Goal: Transaction & Acquisition: Purchase product/service

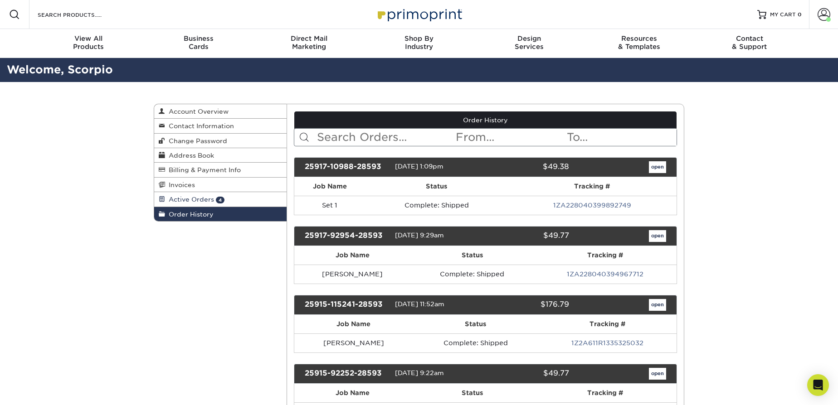
click at [227, 199] on link "Active Orders 4" at bounding box center [220, 199] width 132 height 15
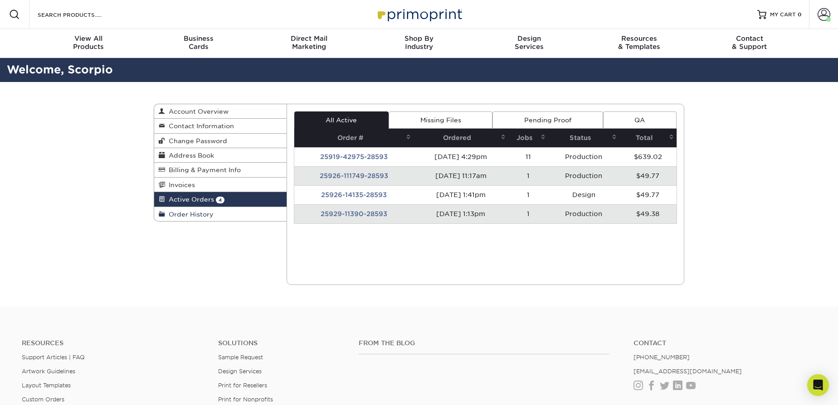
click at [204, 208] on link "Order History" at bounding box center [220, 214] width 132 height 14
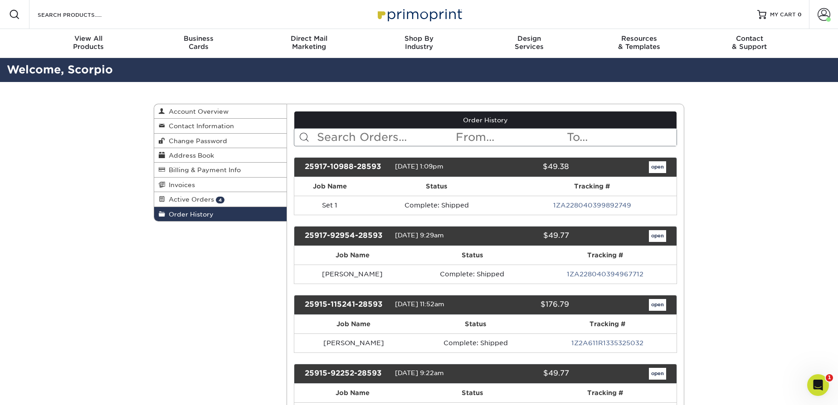
drag, startPoint x: 597, startPoint y: 132, endPoint x: 592, endPoint y: 132, distance: 5.4
click at [597, 132] on input "text" at bounding box center [621, 137] width 111 height 17
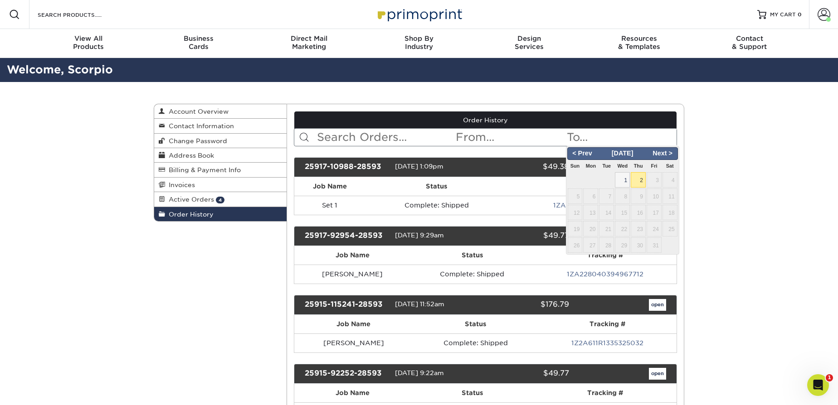
click at [391, 139] on input "text" at bounding box center [385, 137] width 139 height 17
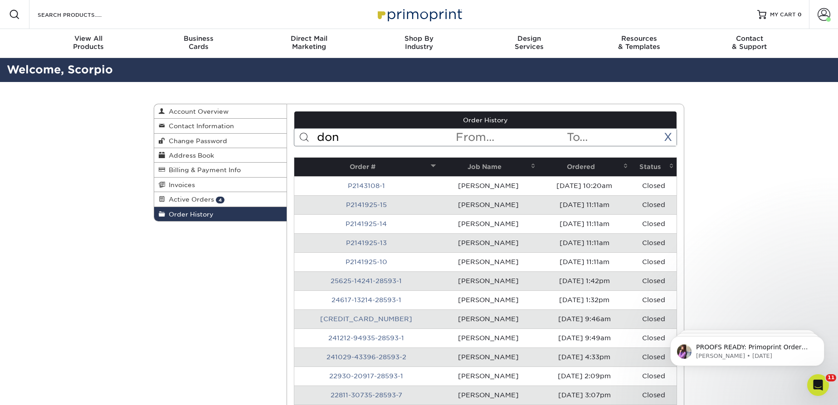
click at [343, 133] on input "don" at bounding box center [385, 137] width 139 height 17
type input "nate"
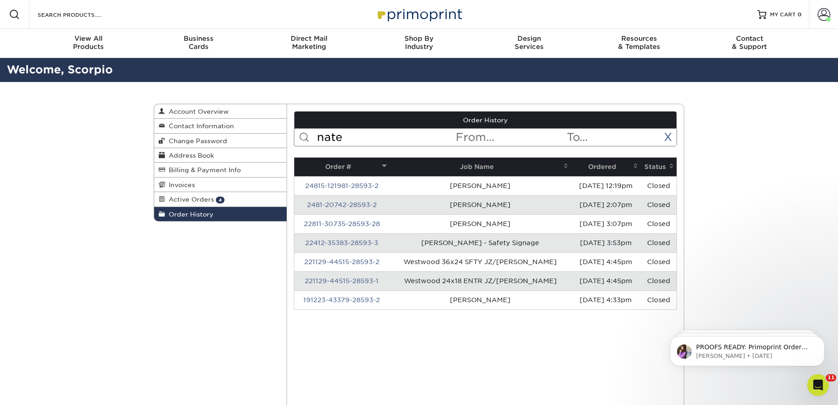
click at [373, 182] on link "24815-121981-28593-2" at bounding box center [341, 185] width 73 height 7
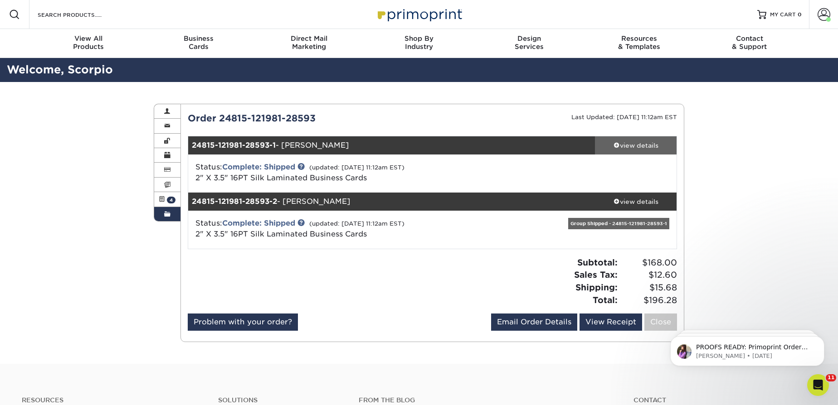
click at [637, 143] on div "view details" at bounding box center [636, 145] width 82 height 9
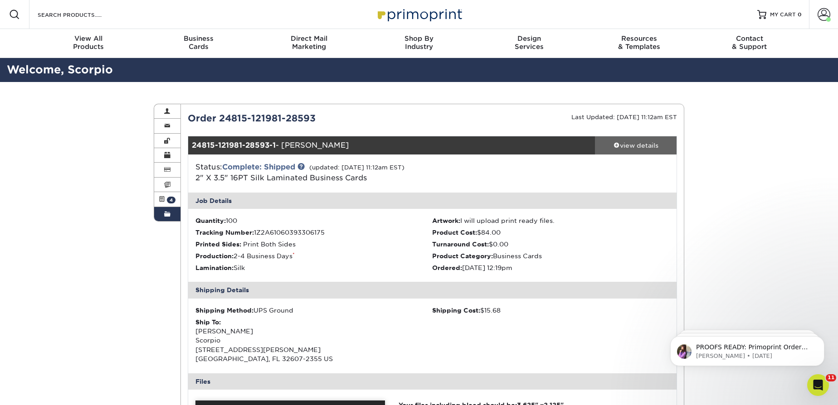
click at [637, 143] on div "view details" at bounding box center [636, 145] width 82 height 9
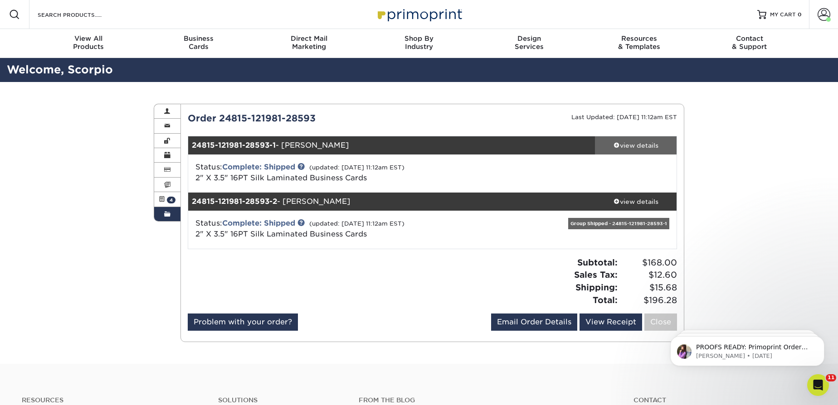
scroll to position [41, 0]
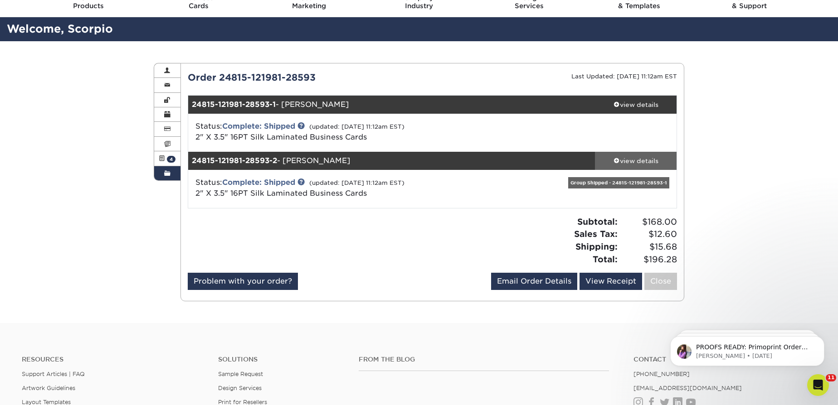
click at [628, 159] on div "view details" at bounding box center [636, 160] width 82 height 9
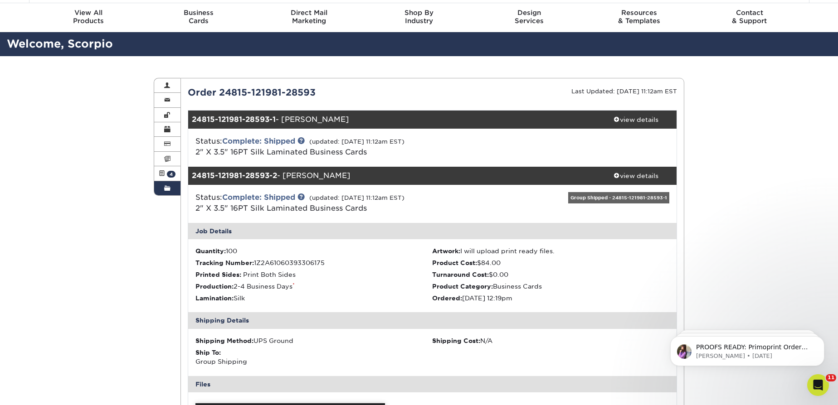
scroll to position [0, 0]
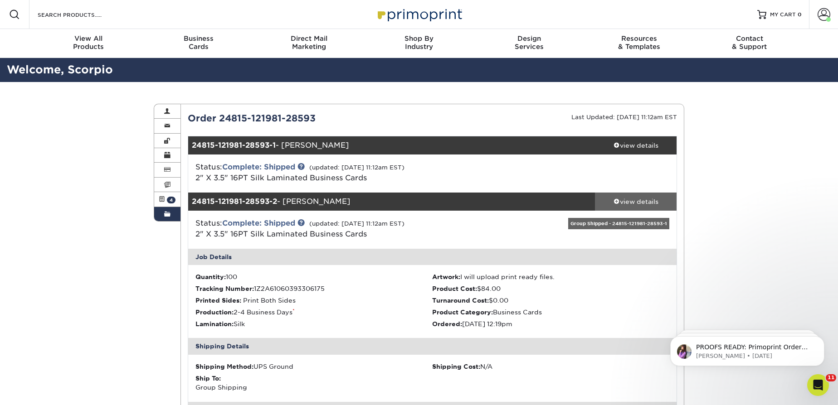
click at [618, 197] on div "view details" at bounding box center [636, 201] width 82 height 9
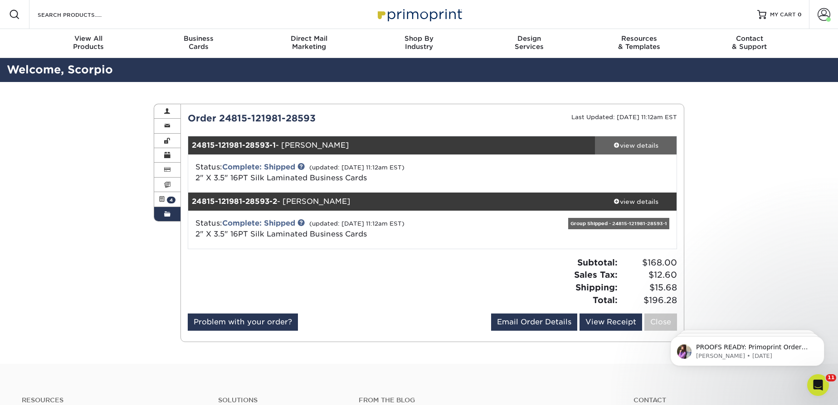
click at [614, 152] on link "view details" at bounding box center [636, 145] width 82 height 18
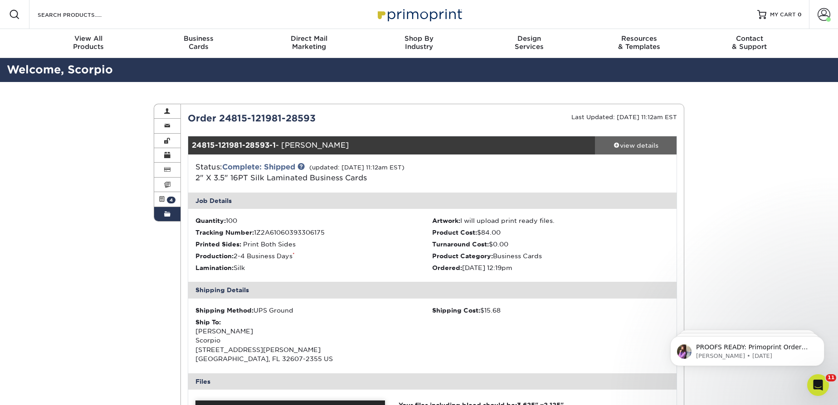
click at [614, 152] on link "view details" at bounding box center [636, 145] width 82 height 18
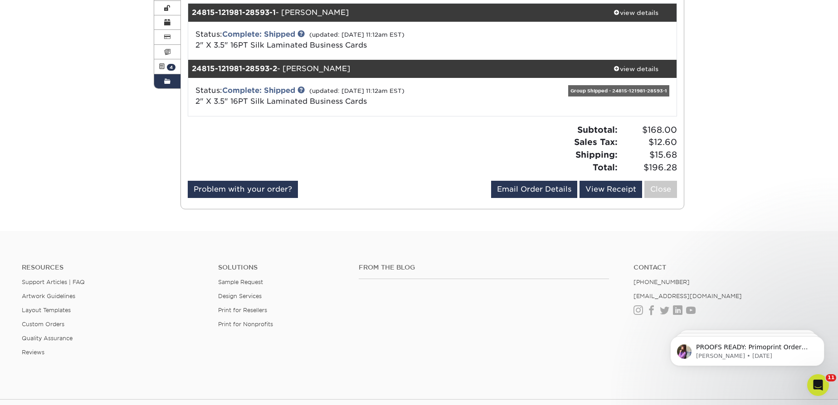
scroll to position [82, 0]
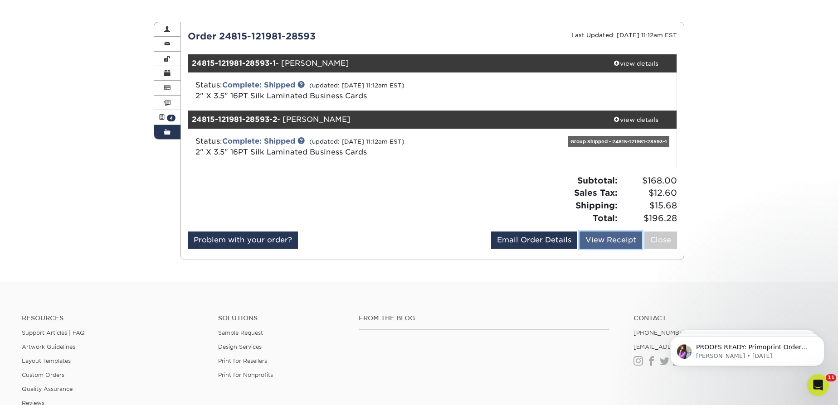
click at [606, 243] on link "View Receipt" at bounding box center [611, 240] width 63 height 17
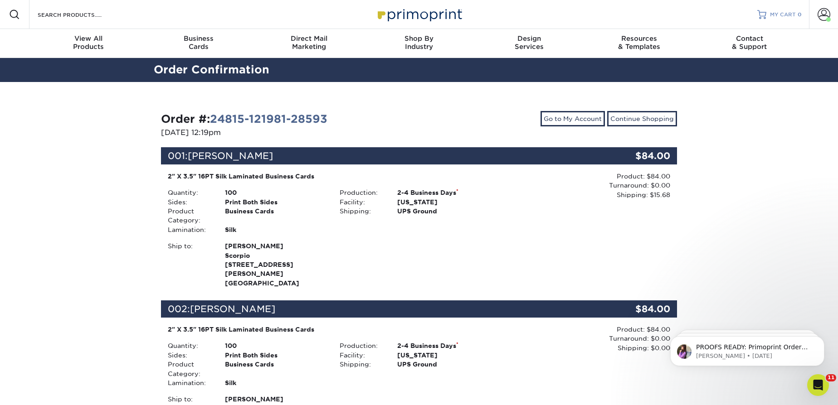
click at [784, 14] on span "MY CART" at bounding box center [783, 15] width 26 height 8
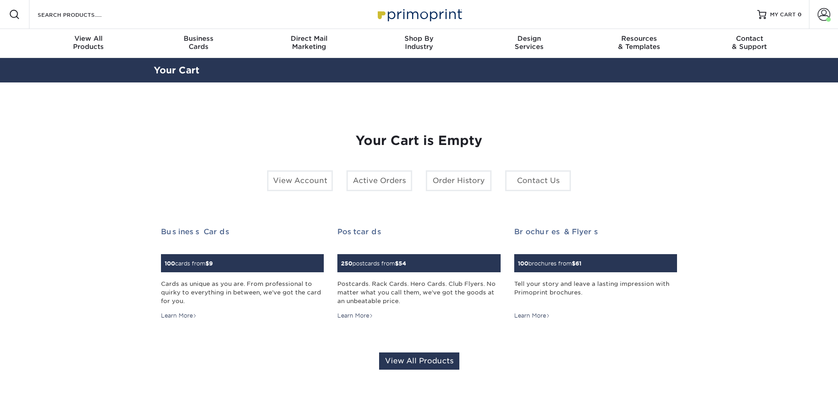
click at [820, 16] on span at bounding box center [824, 14] width 13 height 13
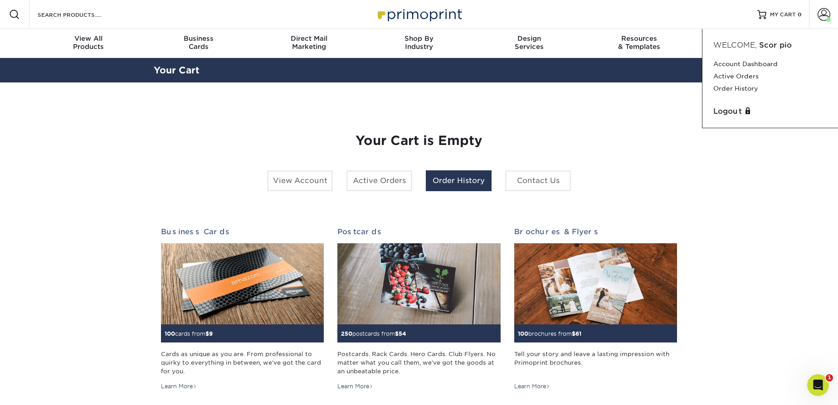
click at [459, 185] on link "Order History" at bounding box center [459, 181] width 66 height 21
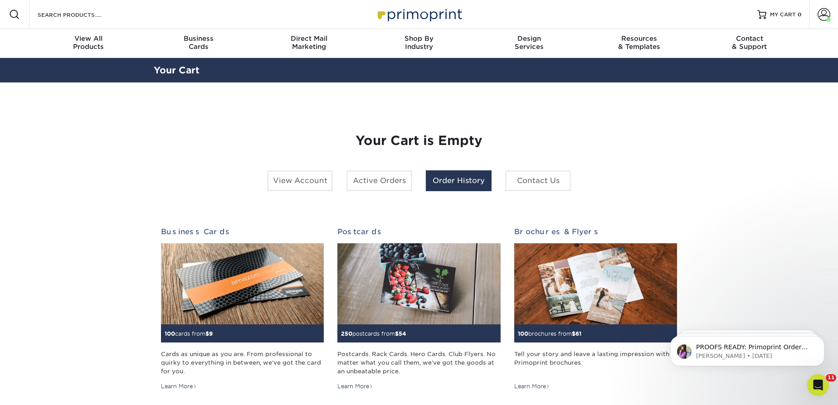
click at [470, 180] on link "Order History" at bounding box center [459, 181] width 66 height 21
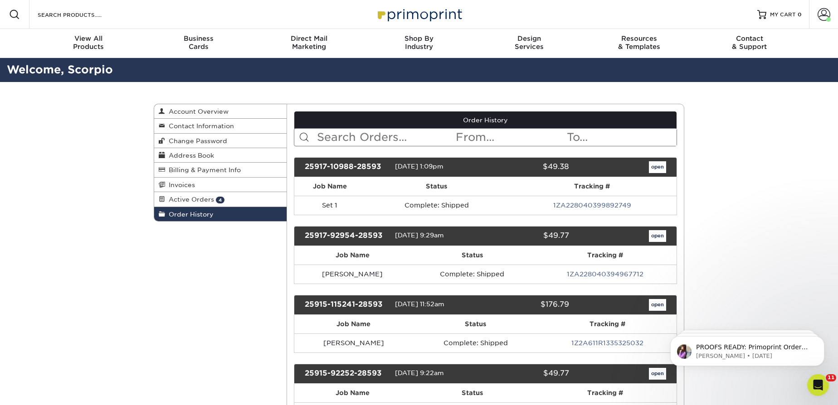
click at [389, 141] on input "text" at bounding box center [385, 137] width 139 height 17
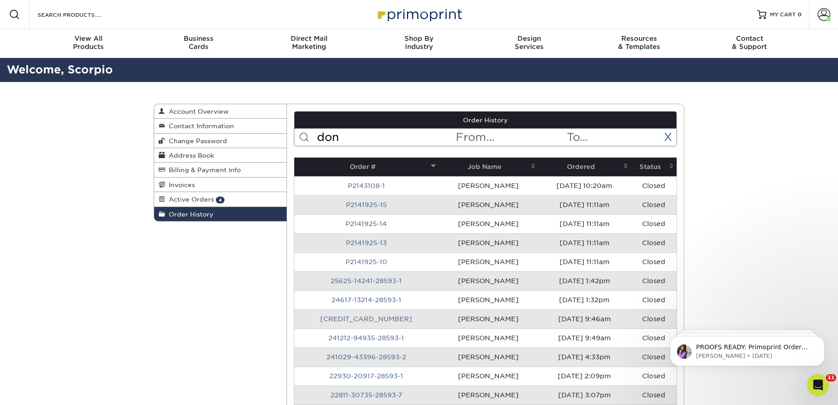
click at [335, 136] on input "don" at bounding box center [385, 137] width 139 height 17
type input "nate"
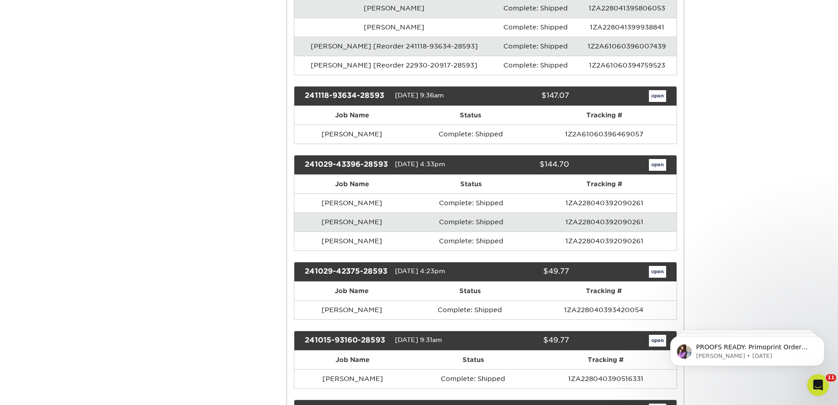
scroll to position [3875, 0]
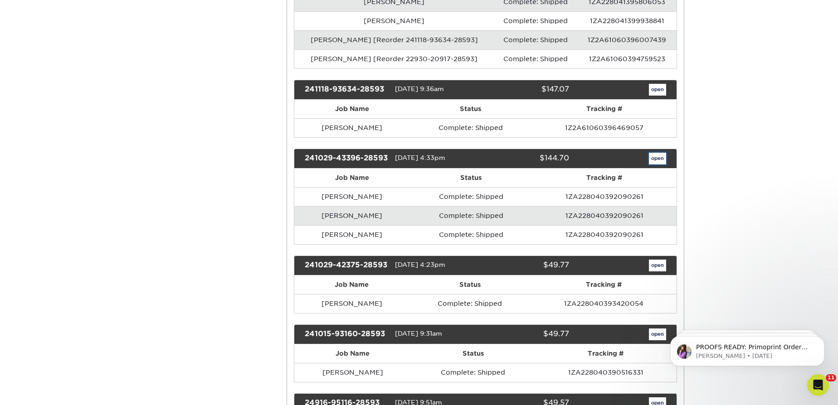
click at [656, 153] on link "open" at bounding box center [657, 159] width 17 height 12
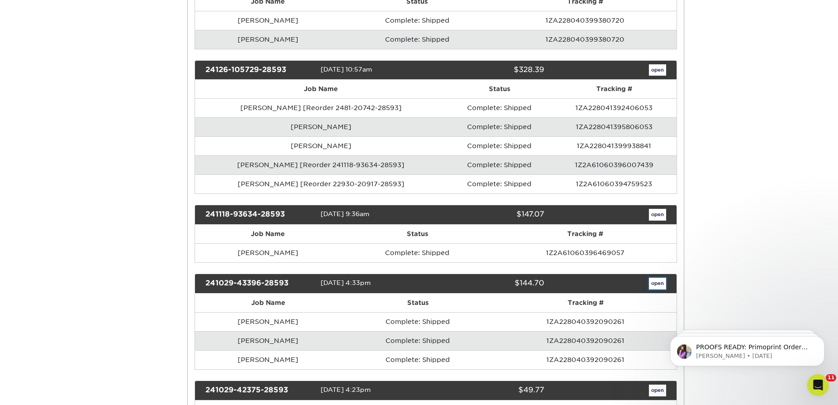
scroll to position [0, 0]
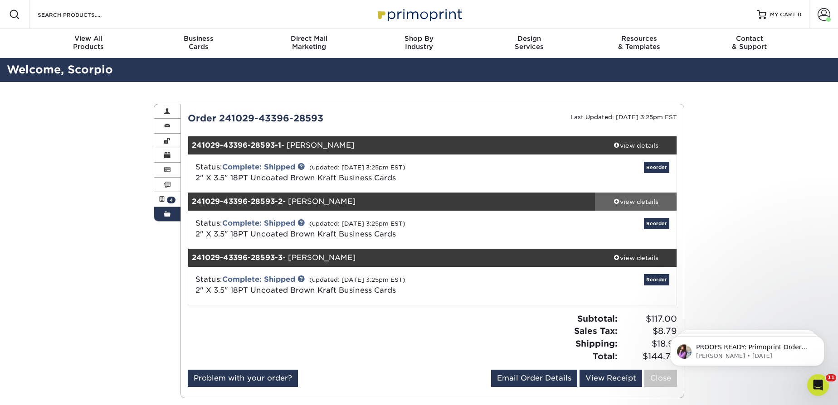
click at [639, 202] on div "view details" at bounding box center [636, 201] width 82 height 9
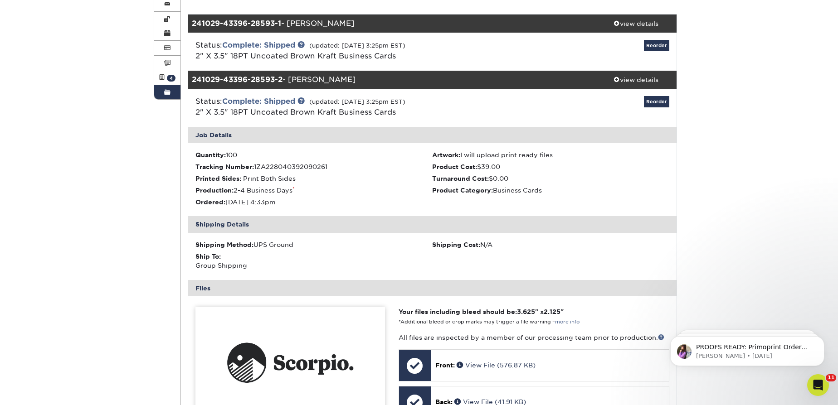
scroll to position [247, 0]
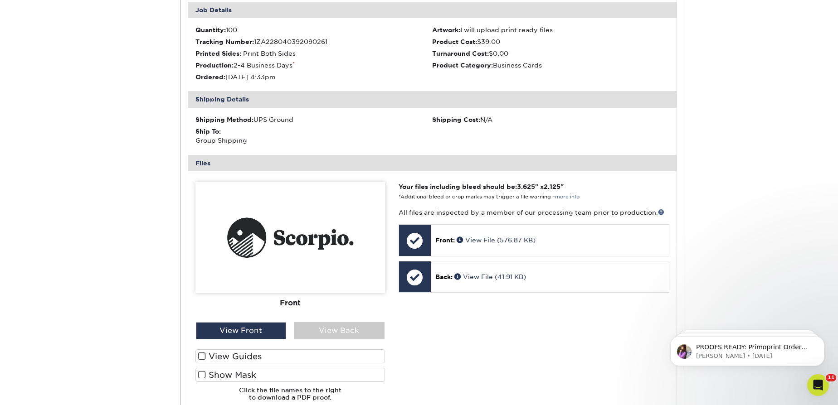
click at [340, 236] on img at bounding box center [290, 237] width 190 height 111
click at [268, 242] on img at bounding box center [290, 237] width 190 height 111
click at [265, 335] on div "View Front" at bounding box center [241, 330] width 91 height 17
click at [254, 331] on div "View Front" at bounding box center [241, 330] width 91 height 17
click at [329, 330] on div "View Back" at bounding box center [339, 330] width 91 height 17
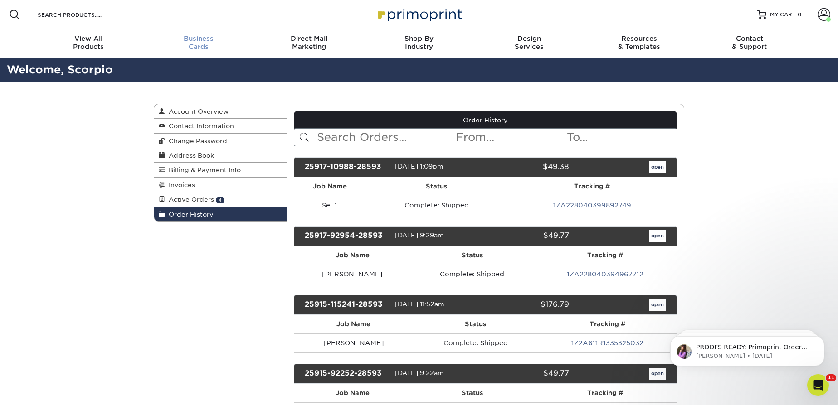
click at [203, 39] on span "Business" at bounding box center [199, 38] width 110 height 8
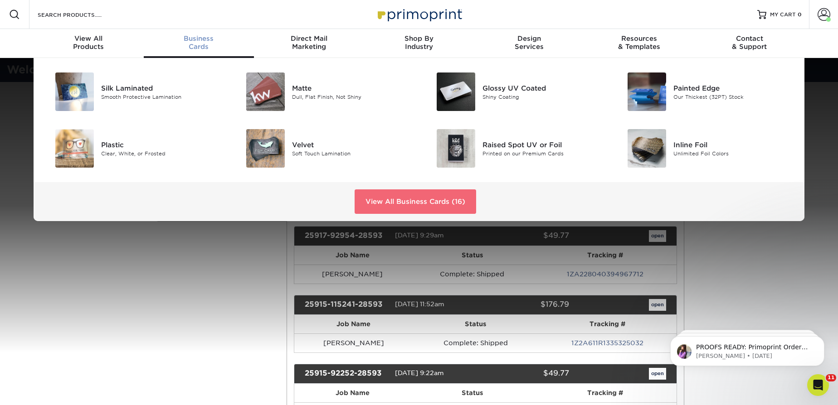
click at [409, 199] on link "View All Business Cards (16)" at bounding box center [416, 202] width 122 height 24
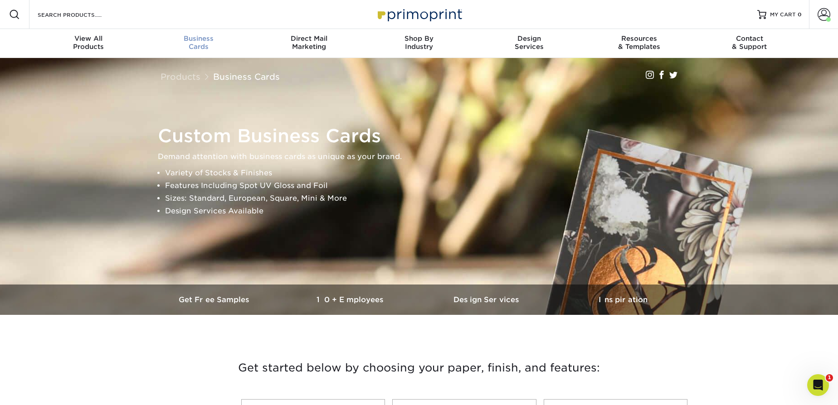
click at [198, 41] on span "Business" at bounding box center [199, 38] width 110 height 8
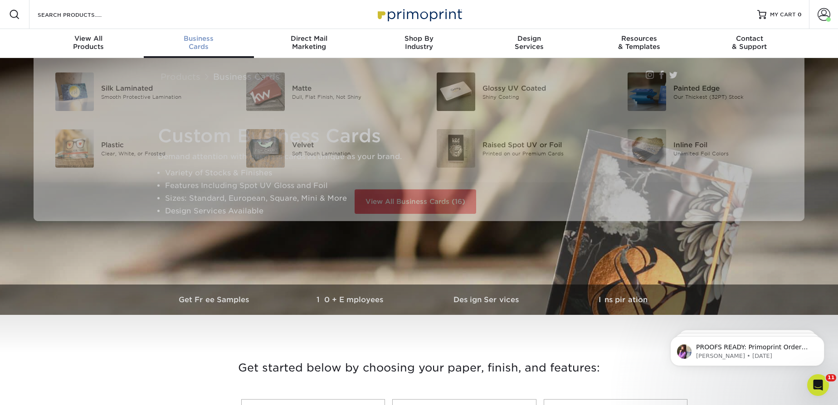
click at [195, 37] on span "Business" at bounding box center [199, 38] width 110 height 8
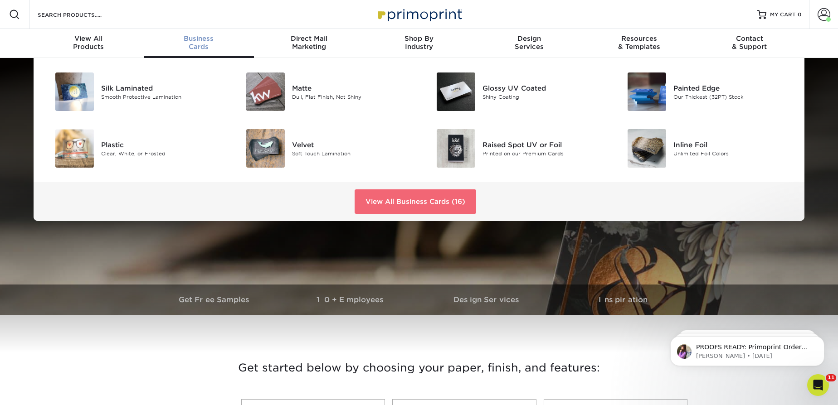
click at [421, 203] on link "View All Business Cards (16)" at bounding box center [416, 202] width 122 height 24
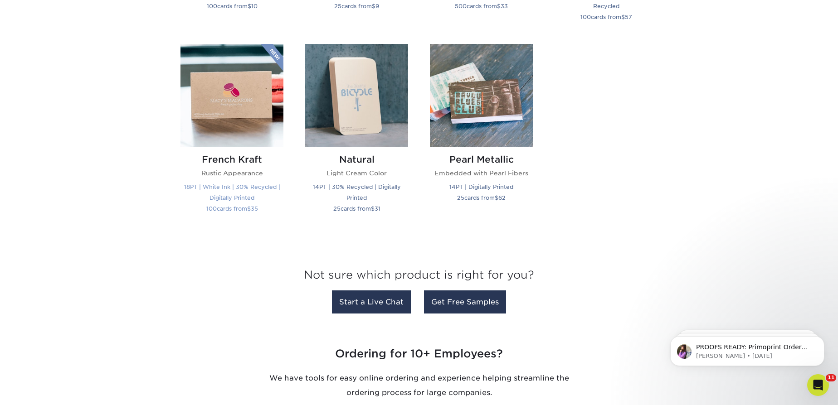
click at [221, 132] on img at bounding box center [231, 95] width 103 height 103
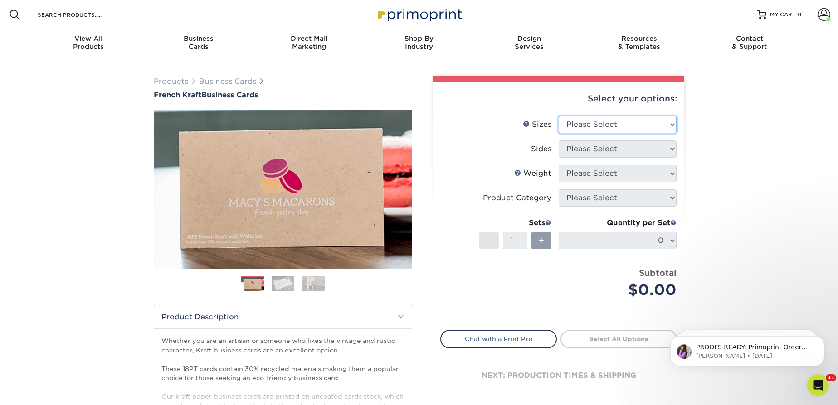
click at [591, 127] on select "Please Select 1.5" x 3.5" - Mini 1.75" x 3.5" - Mini 2" x 2" - Square 2" x 3" -…" at bounding box center [618, 124] width 118 height 17
select select "2.00x3.50"
click at [559, 116] on select "Please Select 1.5" x 3.5" - Mini 1.75" x 3.5" - Mini 2" x 2" - Square 2" x 3" -…" at bounding box center [618, 124] width 118 height 17
click at [619, 151] on select "Please Select Print Both Sides Print Both Sides - White Mask Back Only Print Bo…" at bounding box center [618, 149] width 118 height 17
select select "13abbda7-1d64-4f25-8bb2-c179b224825d"
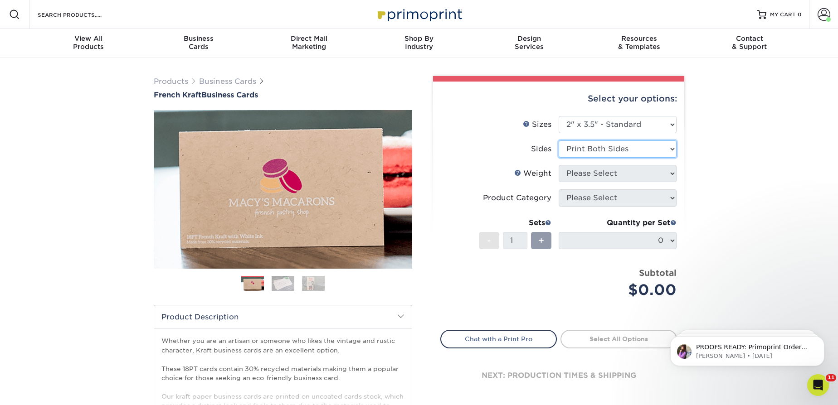
click at [559, 141] on select "Please Select Print Both Sides Print Both Sides - White Mask Back Only Print Bo…" at bounding box center [618, 149] width 118 height 17
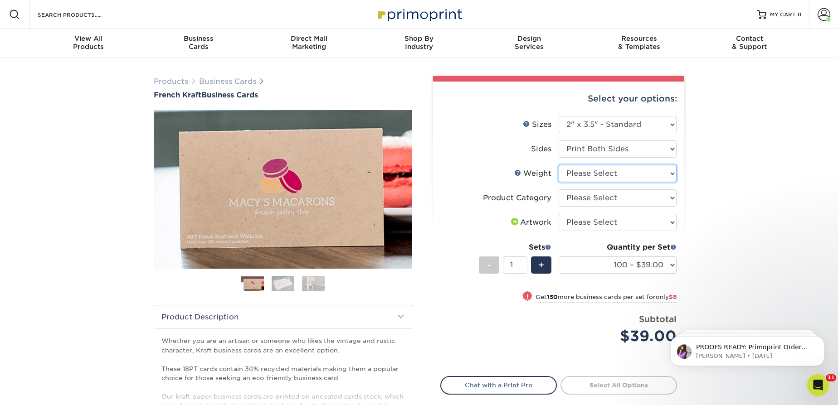
click at [614, 174] on select "Please Select 18PTUCKRAFT" at bounding box center [618, 173] width 118 height 17
select select "18PTUCKRAFT"
click at [559, 165] on select "Please Select 18PTUCKRAFT" at bounding box center [618, 173] width 118 height 17
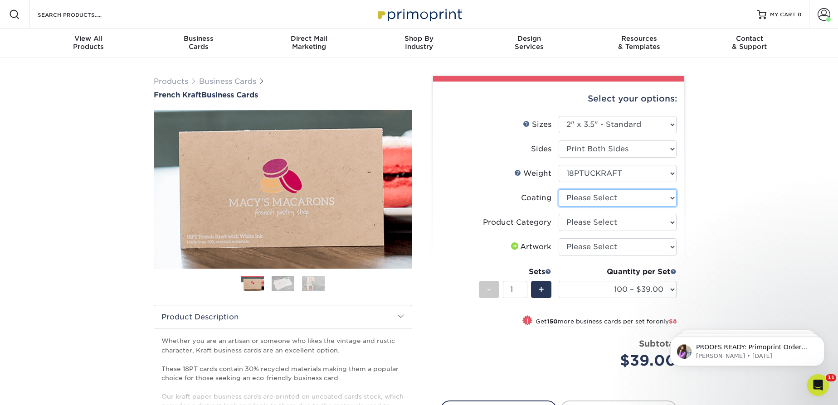
click at [597, 201] on select at bounding box center [618, 198] width 118 height 17
select select "3e7618de-abca-4bda-9f97-8b9129e913d8"
click at [559, 190] on select at bounding box center [618, 198] width 118 height 17
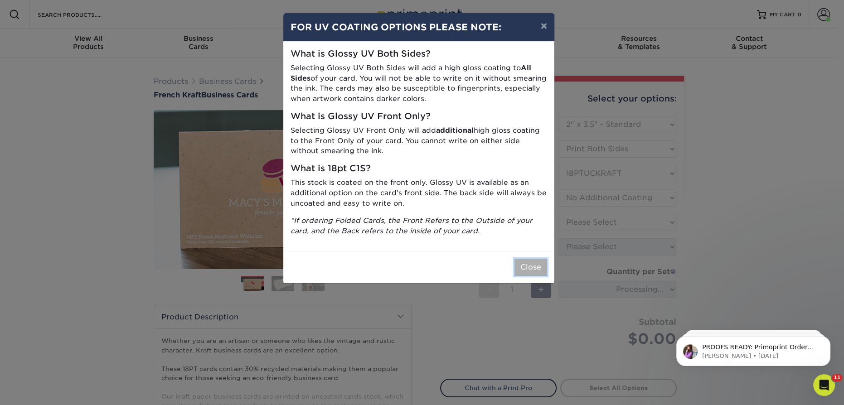
click at [543, 263] on button "Close" at bounding box center [531, 267] width 33 height 17
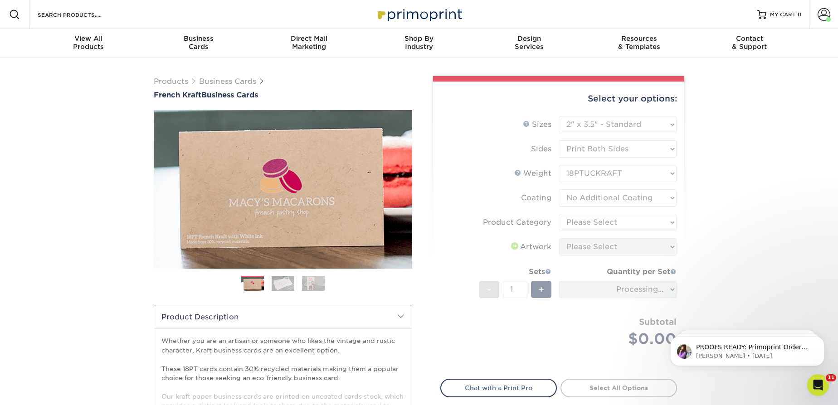
click at [615, 223] on form "Sizes Help Sizes Please Select 1.5" x 3.5" - Mini 1.75" x 3.5" - Mini 2" x 2" -…" at bounding box center [558, 242] width 237 height 253
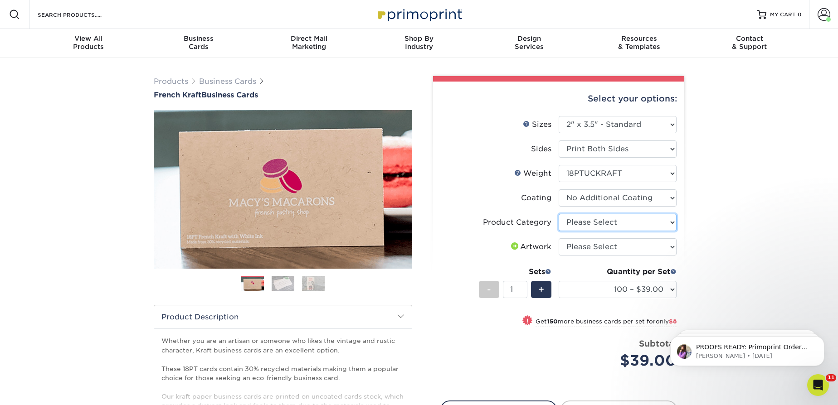
click at [592, 219] on select "Please Select Business Cards" at bounding box center [618, 222] width 118 height 17
select select "3b5148f1-0588-4f88-a218-97bcfdce65c1"
click at [559, 214] on select "Please Select Business Cards" at bounding box center [618, 222] width 118 height 17
click at [588, 249] on select "Please Select I will upload files I need a design - $100" at bounding box center [618, 247] width 118 height 17
click at [559, 239] on select "Please Select I will upload files I need a design - $100" at bounding box center [618, 247] width 118 height 17
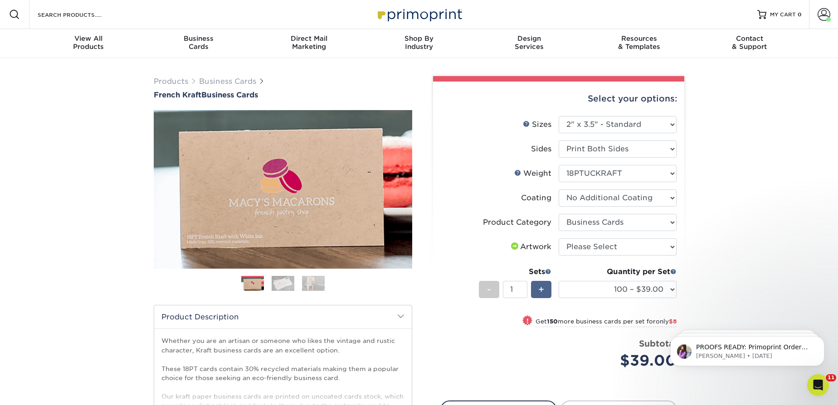
click at [543, 292] on span "+" at bounding box center [541, 290] width 6 height 14
type input "3"
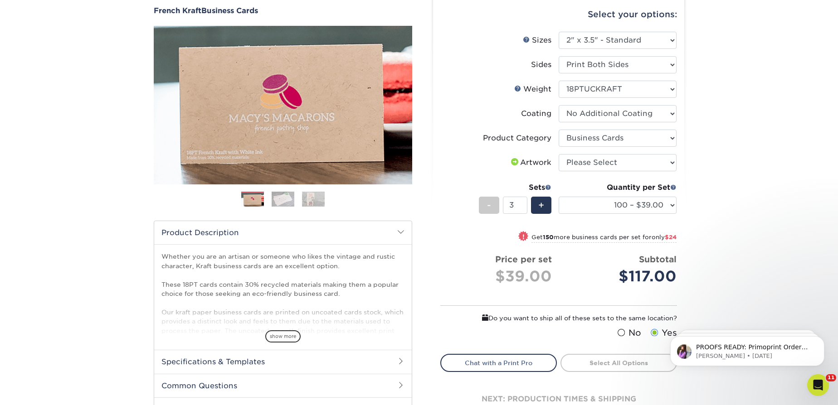
scroll to position [41, 0]
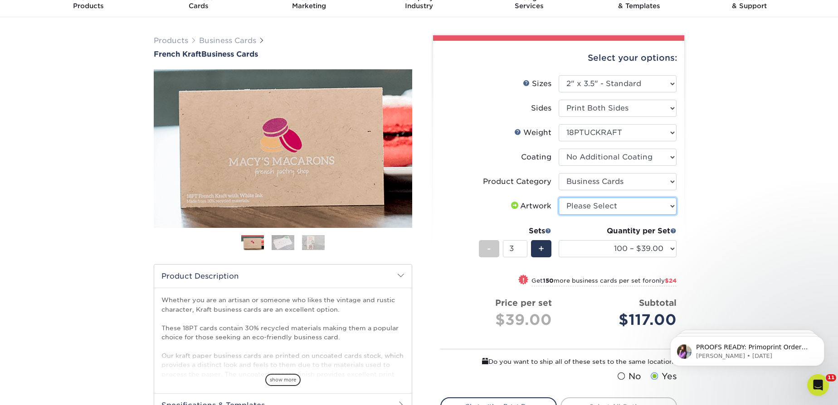
click at [606, 204] on select "Please Select I will upload files I need a design - $100" at bounding box center [618, 206] width 118 height 17
select select "upload"
click at [559, 198] on select "Please Select I will upload files I need a design - $100" at bounding box center [618, 206] width 118 height 17
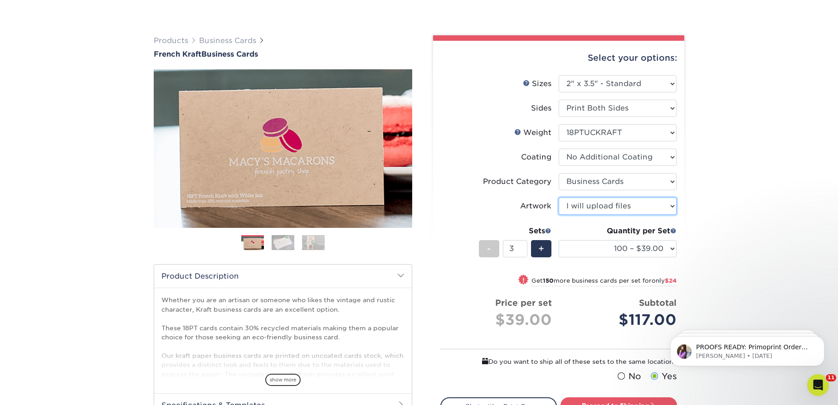
scroll to position [165, 0]
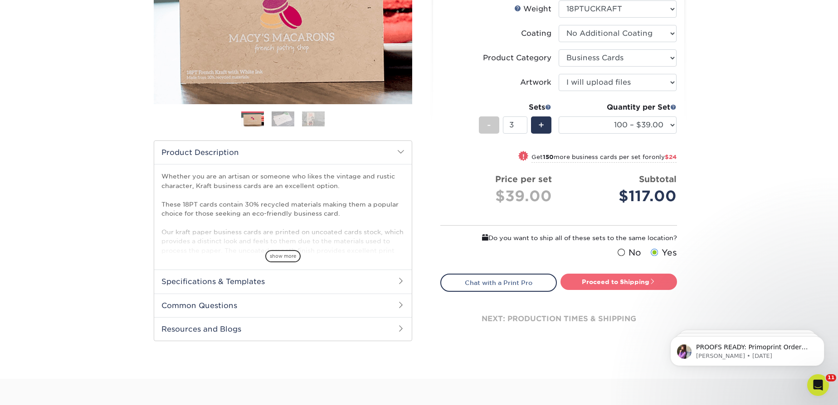
click at [606, 279] on link "Proceed to Shipping" at bounding box center [619, 282] width 117 height 16
type input "Set 1"
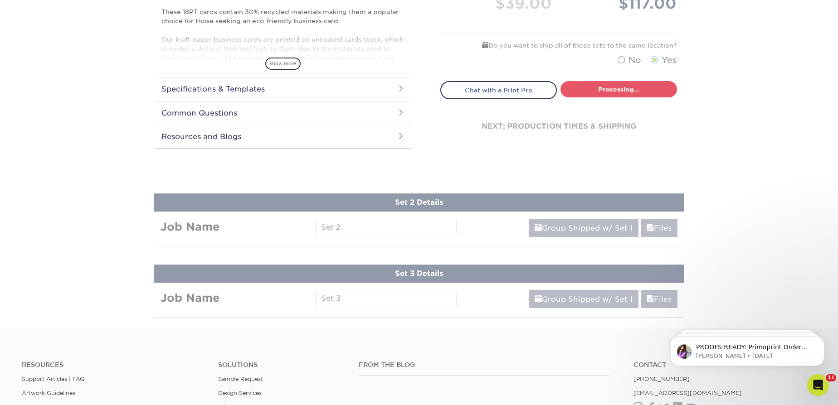
select select "ab7cdb96-f649-47a4-825f-c4b0024e9de3"
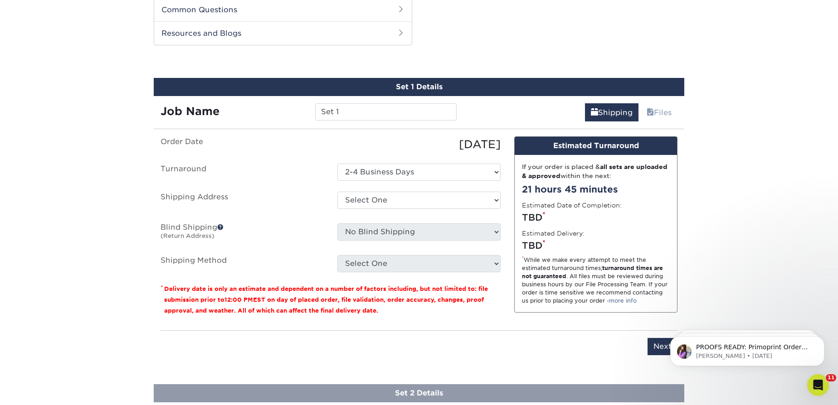
scroll to position [462, 0]
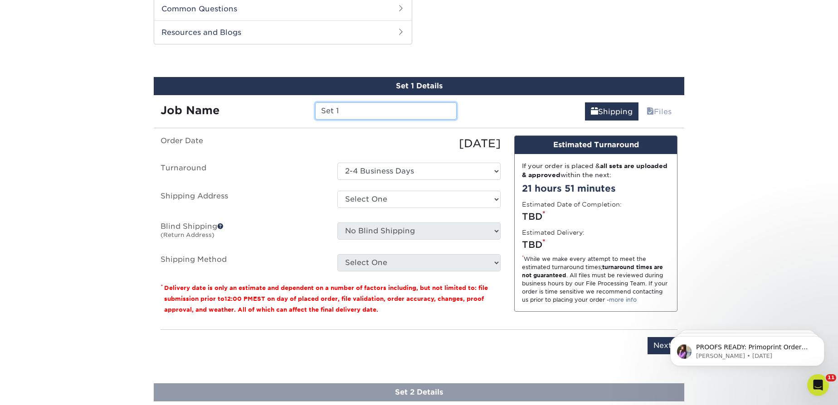
click at [356, 112] on input "Set 1" at bounding box center [385, 110] width 141 height 17
type input "S"
type input "Ryan Stroh"
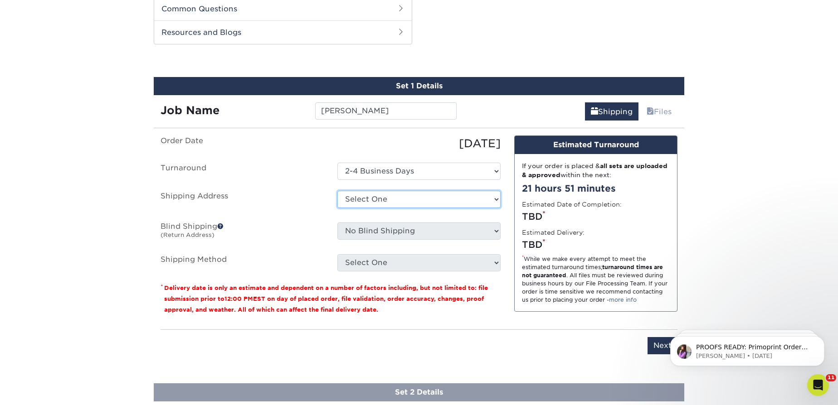
click at [377, 202] on select "Select One Gainesville Office Hunter Folsom Jacksonville Office Nick Panzica Ho…" at bounding box center [418, 199] width 163 height 17
select select "112522"
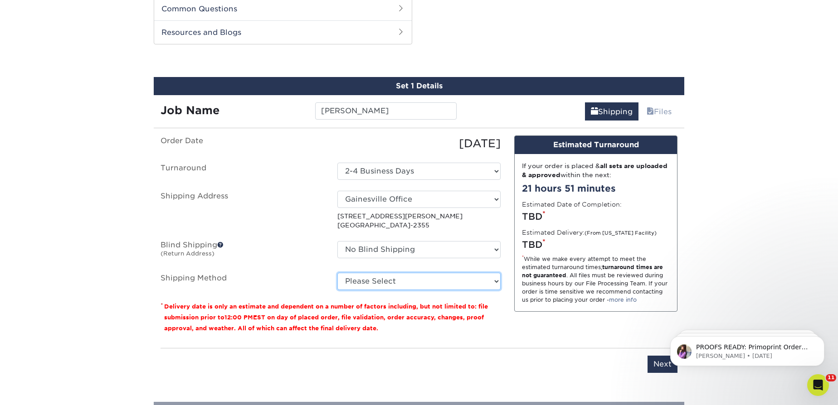
click at [391, 278] on select "Please Select Ground Shipping (+$14.96) 3 Day Shipping Service (+$18.31) 2 Day …" at bounding box center [418, 281] width 163 height 17
select select "03"
click at [337, 273] on select "Please Select Ground Shipping (+$14.96) 3 Day Shipping Service (+$18.31) 2 Day …" at bounding box center [418, 281] width 163 height 17
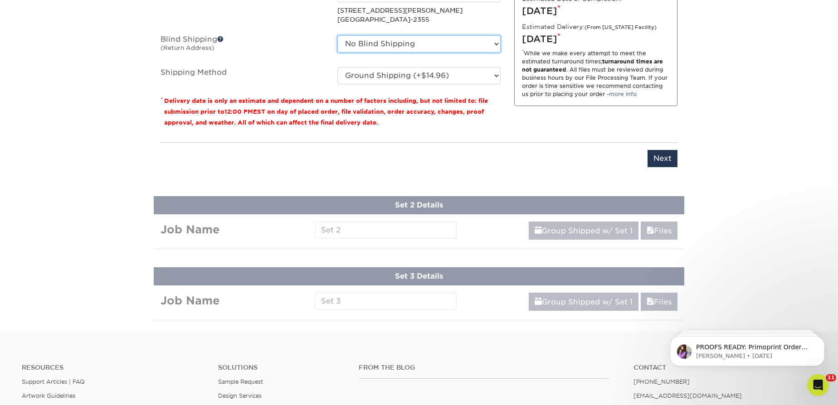
click at [380, 47] on select "No Blind Shipping Gainesville Office Hunter Folsom Jacksonville Office Nick Pan…" at bounding box center [418, 43] width 163 height 17
click at [337, 35] on select "No Blind Shipping Gainesville Office Hunter Folsom Jacksonville Office Nick Pan…" at bounding box center [418, 43] width 163 height 17
click at [648, 155] on input "Next" at bounding box center [663, 158] width 30 height 17
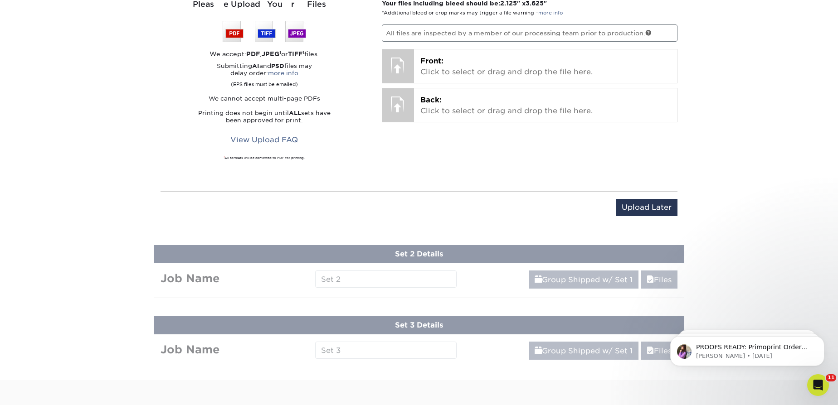
scroll to position [503, 0]
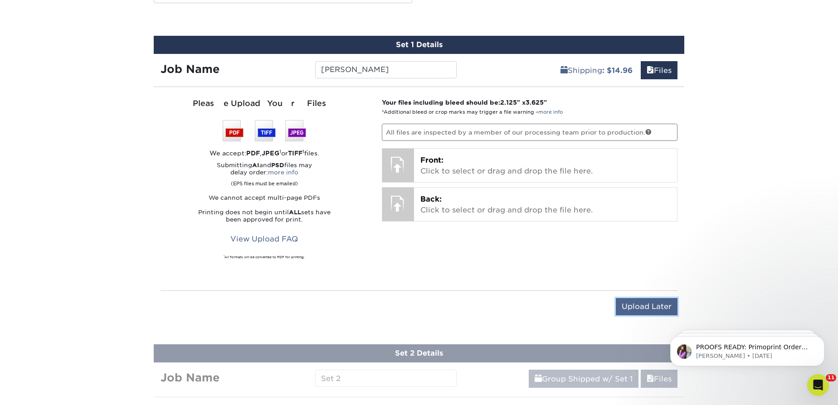
click at [659, 308] on input "Upload Later" at bounding box center [647, 306] width 62 height 17
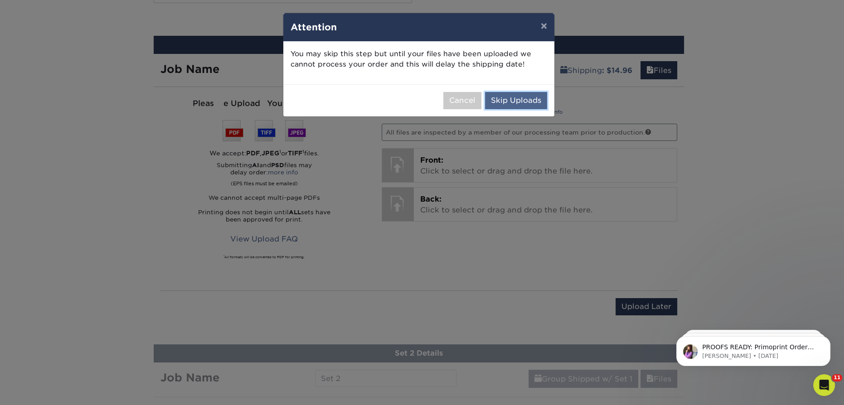
click at [508, 93] on button "Skip Uploads" at bounding box center [516, 100] width 62 height 17
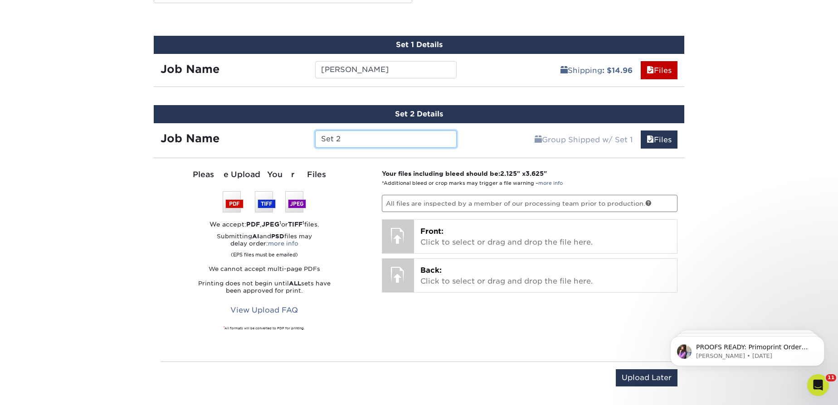
click at [363, 143] on input "Set 2" at bounding box center [385, 139] width 141 height 17
type input "[PERSON_NAME]"
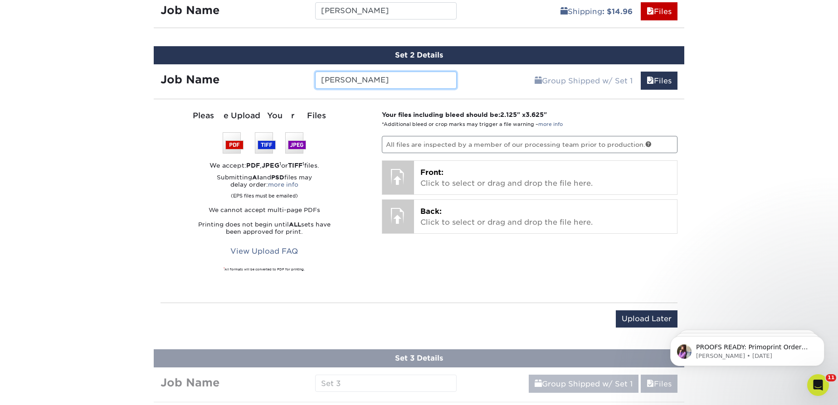
scroll to position [626, 0]
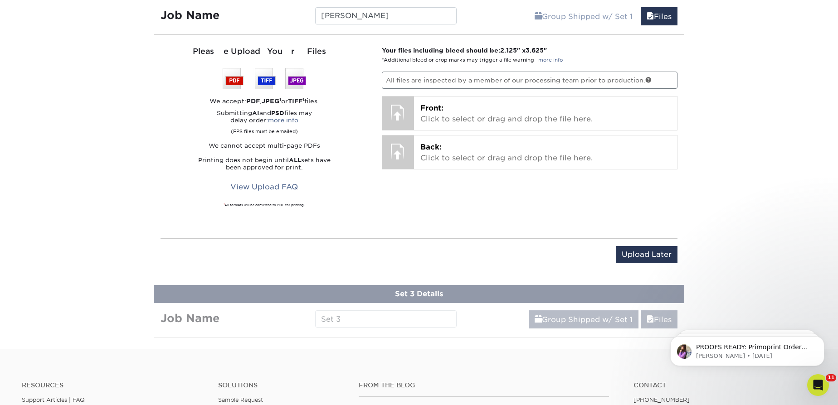
click at [639, 243] on div "Upload Later Save & Continue Continue" at bounding box center [419, 257] width 517 height 36
click at [643, 249] on input "Upload Later" at bounding box center [647, 254] width 62 height 17
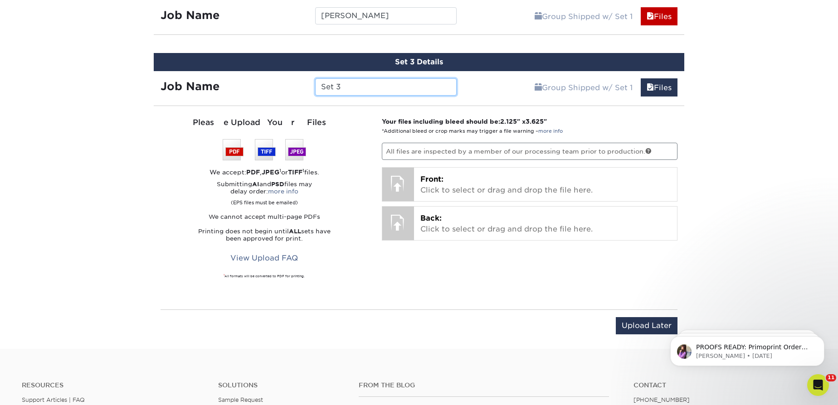
click at [354, 87] on input "Set 3" at bounding box center [385, 86] width 141 height 17
type input "[PERSON_NAME]"
click at [625, 320] on input "Upload Later" at bounding box center [647, 325] width 62 height 17
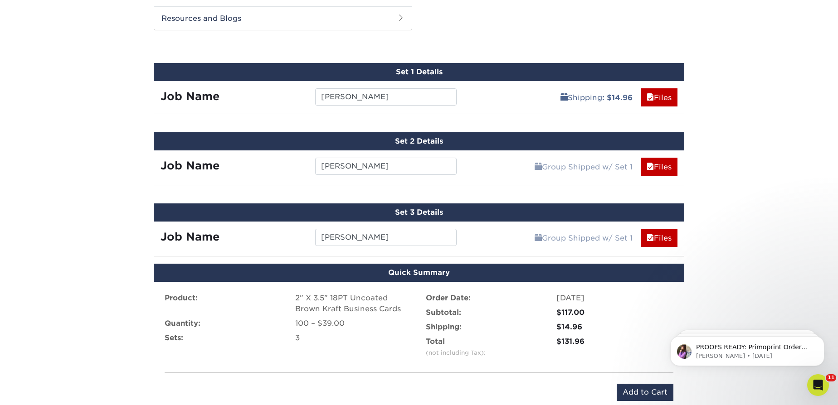
scroll to position [494, 0]
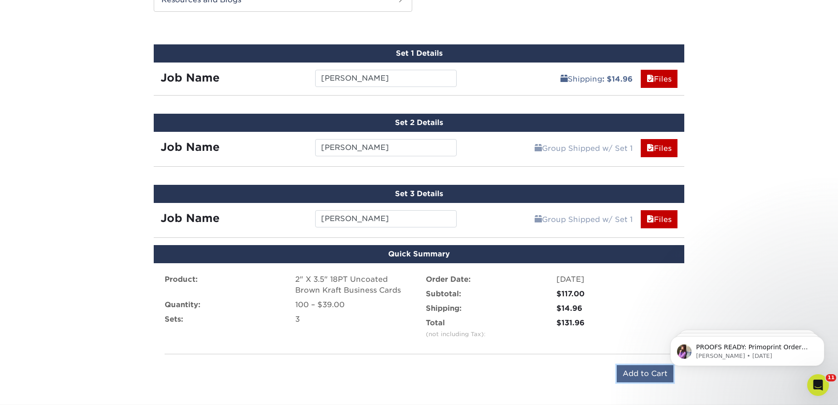
click at [641, 376] on input "Add to Cart" at bounding box center [645, 374] width 57 height 17
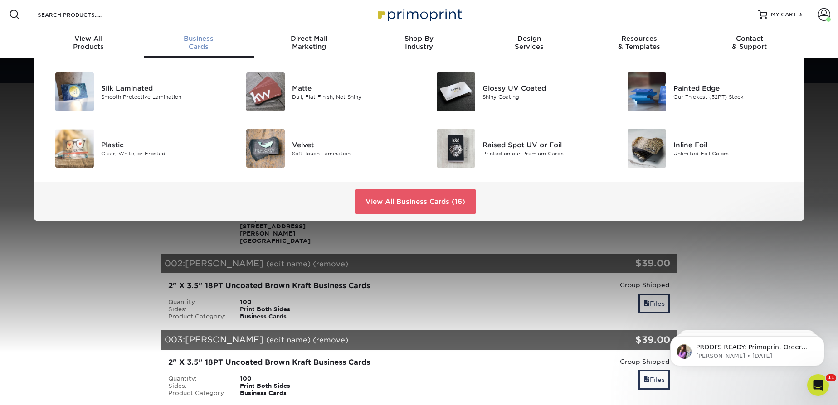
click at [207, 39] on span "Business" at bounding box center [199, 38] width 110 height 8
click at [416, 209] on link "View All Business Cards (16)" at bounding box center [416, 202] width 122 height 24
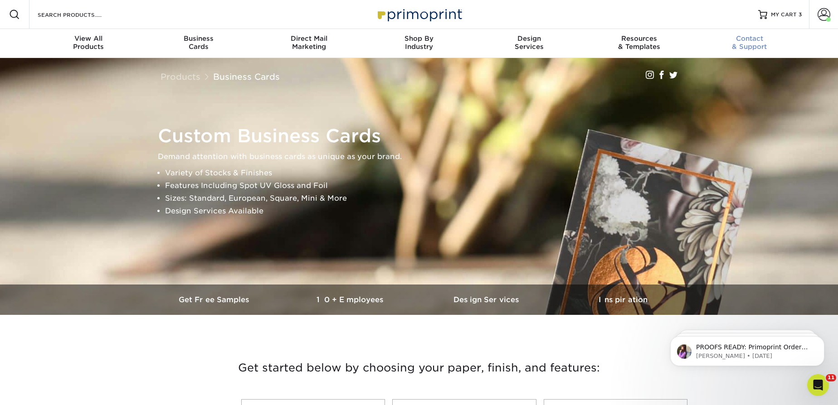
click at [762, 45] on div "Contact & Support" at bounding box center [749, 42] width 110 height 16
click at [827, 11] on span at bounding box center [824, 14] width 13 height 13
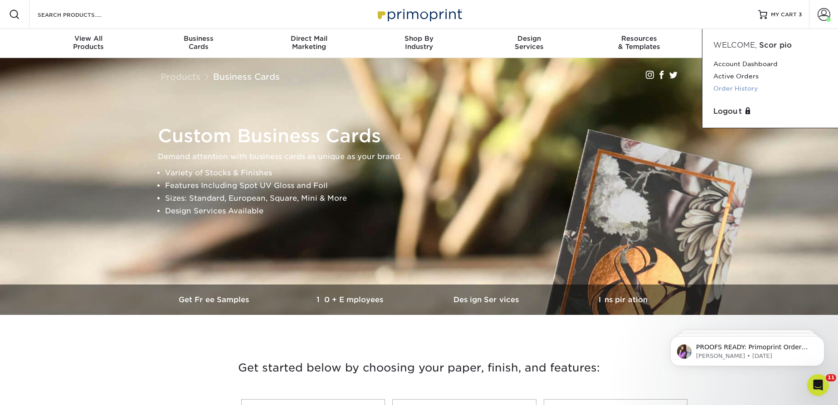
click at [726, 92] on link "Order History" at bounding box center [770, 89] width 114 height 12
click at [746, 78] on link "Active Orders" at bounding box center [770, 76] width 114 height 12
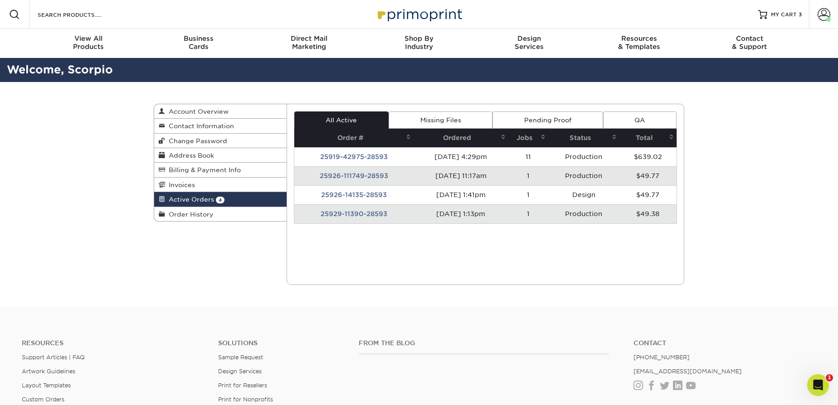
drag, startPoint x: 193, startPoint y: 214, endPoint x: 564, endPoint y: 201, distance: 370.7
click at [193, 213] on span "Order History" at bounding box center [189, 214] width 49 height 7
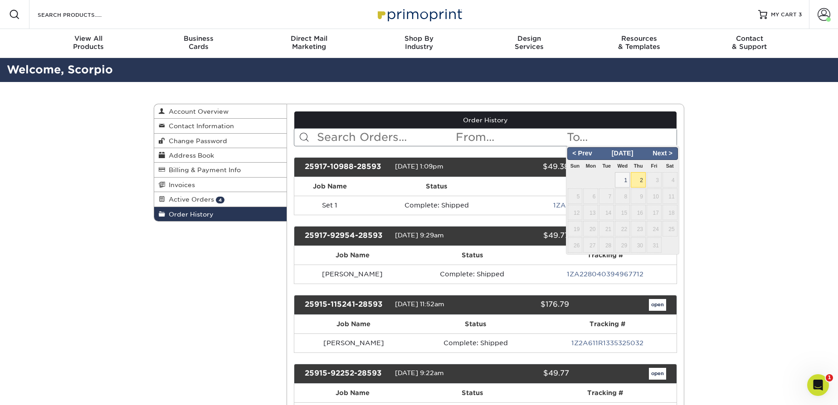
click at [569, 143] on input "text" at bounding box center [621, 137] width 111 height 17
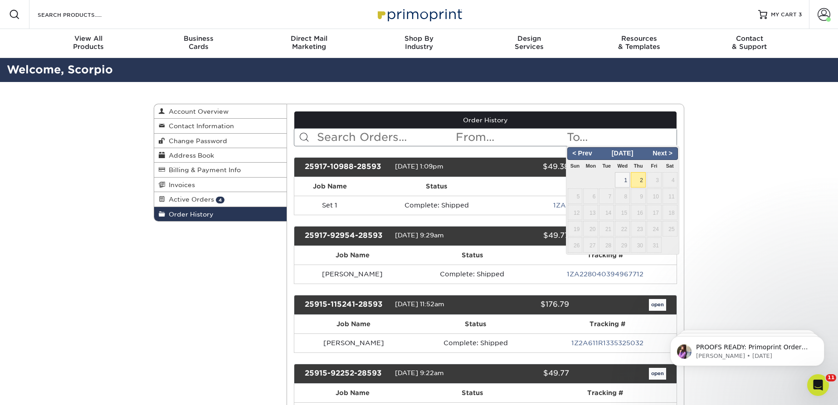
click at [395, 135] on input "text" at bounding box center [385, 137] width 139 height 17
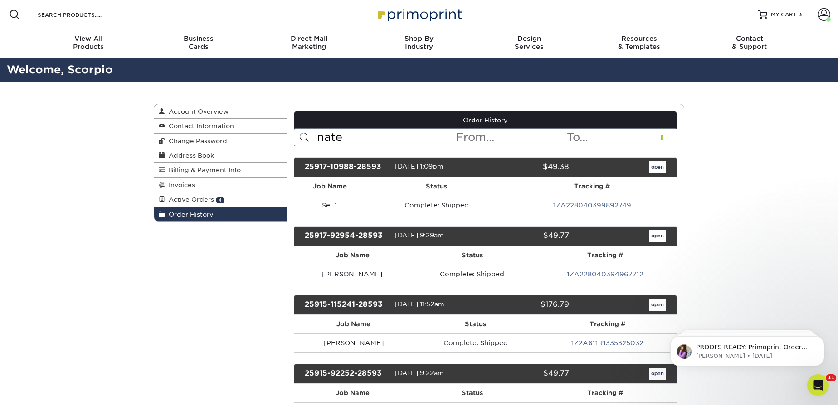
type input "nate"
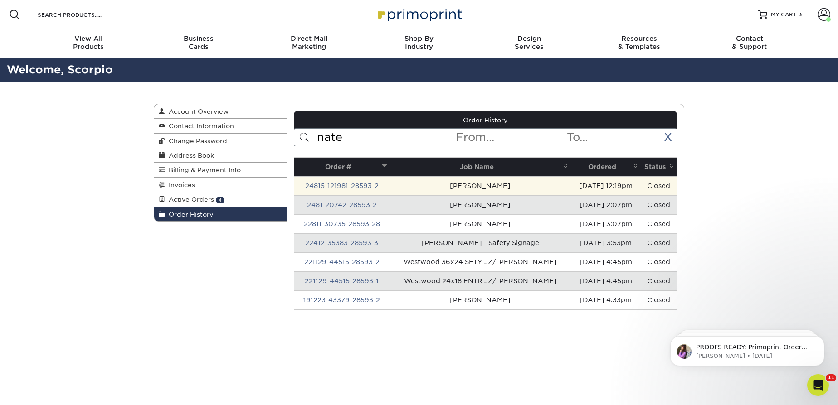
click at [334, 180] on td "24815-121981-28593-2" at bounding box center [342, 185] width 96 height 19
click at [337, 182] on link "24815-121981-28593-2" at bounding box center [341, 185] width 73 height 7
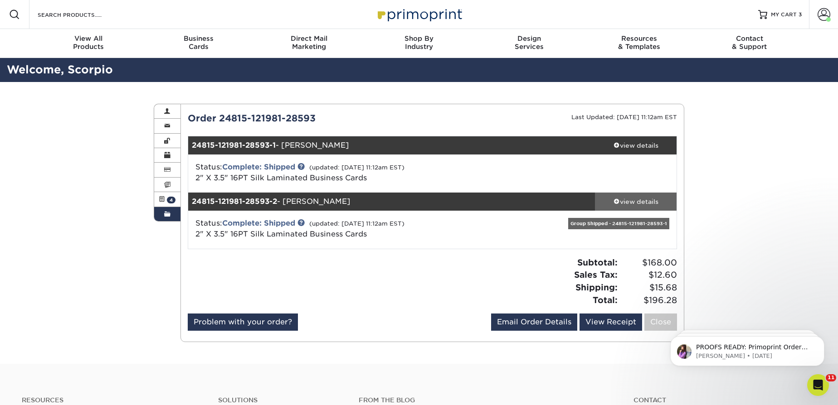
click at [658, 199] on div "view details" at bounding box center [636, 201] width 82 height 9
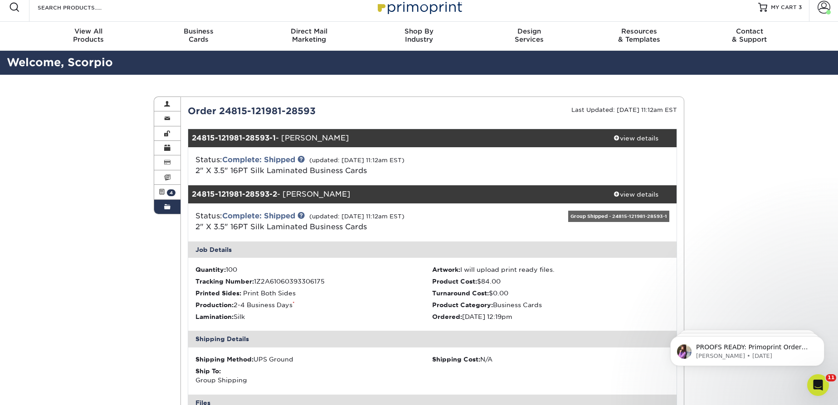
scroll to position [206, 0]
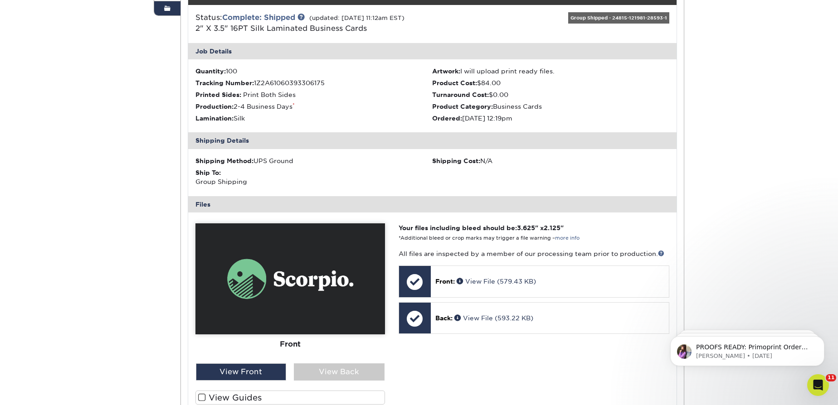
click at [304, 291] on img at bounding box center [290, 279] width 190 height 111
click at [322, 278] on img at bounding box center [290, 279] width 190 height 111
click at [323, 378] on div "View Back" at bounding box center [339, 372] width 91 height 17
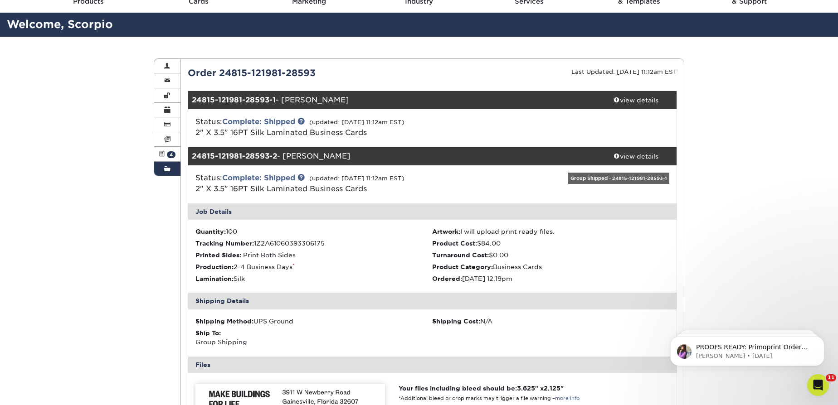
scroll to position [41, 0]
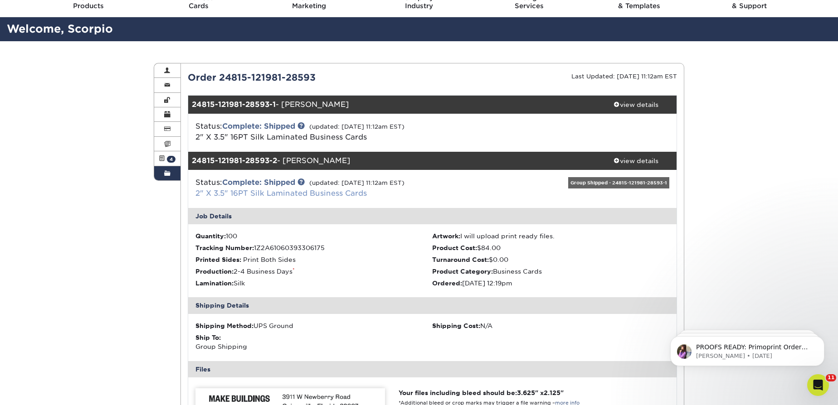
click at [323, 191] on link "2" X 3.5" 16PT Silk Laminated Business Cards" at bounding box center [280, 193] width 171 height 9
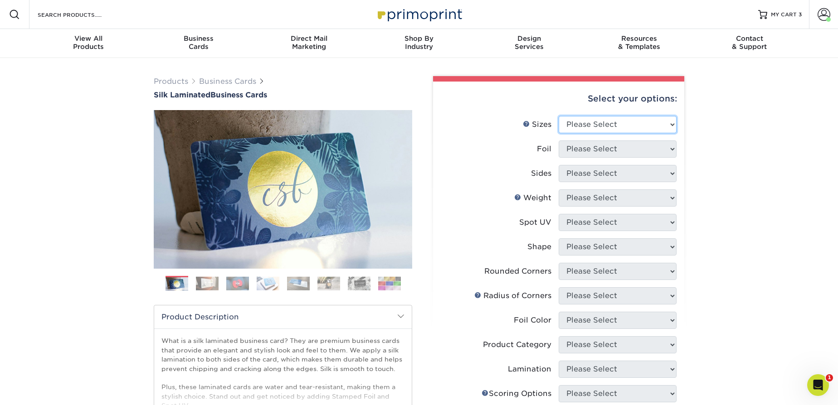
click at [636, 130] on select "Please Select 1.5" x 3.5" - Mini 1.75" x 3.5" - Mini 2" x 2" - Square 2" x 3" -…" at bounding box center [618, 124] width 118 height 17
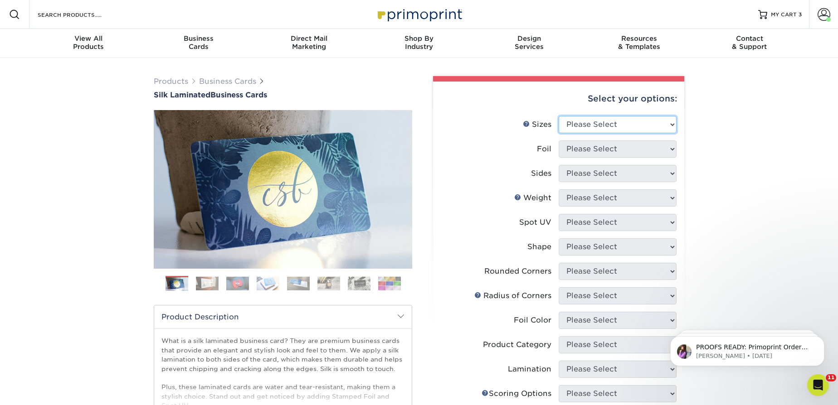
select select "2.00x3.50"
click at [559, 116] on select "Please Select 1.5" x 3.5" - Mini 1.75" x 3.5" - Mini 2" x 2" - Square 2" x 3" -…" at bounding box center [618, 124] width 118 height 17
click at [619, 150] on select "Please Select Yes No" at bounding box center [618, 149] width 118 height 17
select select "0"
click at [559, 141] on select "Please Select Yes No" at bounding box center [618, 149] width 118 height 17
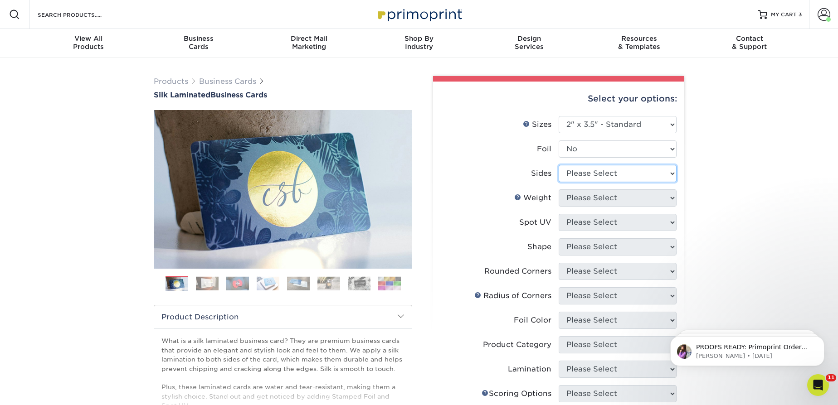
click at [588, 173] on select "Please Select Print Both Sides Print Front Only" at bounding box center [618, 173] width 118 height 17
select select "13abbda7-1d64-4f25-8bb2-c179b224825d"
click at [559, 165] on select "Please Select Print Both Sides Print Front Only" at bounding box center [618, 173] width 118 height 17
click at [596, 193] on select "Please Select 16PT" at bounding box center [618, 198] width 118 height 17
select select "16PT"
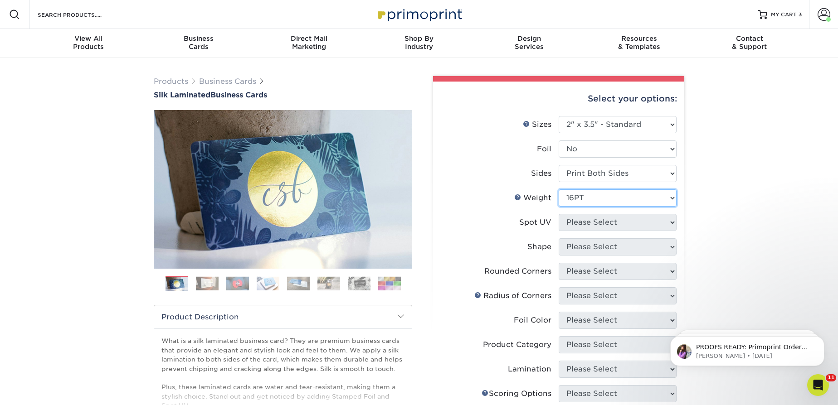
click at [559, 190] on select "Please Select 16PT" at bounding box center [618, 198] width 118 height 17
click at [599, 215] on select "Please Select No Spot UV Front and Back (Both Sides) Front Only Back Only" at bounding box center [618, 222] width 118 height 17
click at [744, 230] on div "Products Business Cards Silk Laminated Business Cards Previous Next" at bounding box center [419, 345] width 838 height 574
click at [620, 219] on select "Please Select No Spot UV Front and Back (Both Sides) Front Only Back Only" at bounding box center [618, 222] width 118 height 17
select select "3"
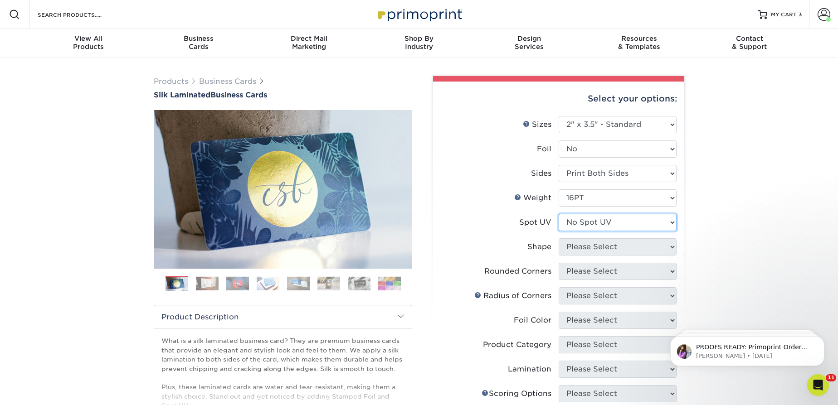
click at [559, 214] on select "Please Select No Spot UV Front and Back (Both Sides) Front Only Back Only" at bounding box center [618, 222] width 118 height 17
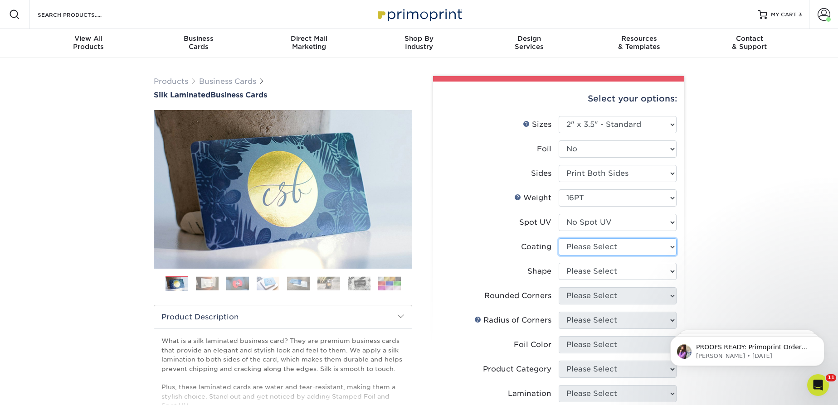
click at [612, 241] on select at bounding box center [618, 247] width 118 height 17
select select "3e7618de-abca-4bda-9f97-8b9129e913d8"
click at [559, 239] on select at bounding box center [618, 247] width 118 height 17
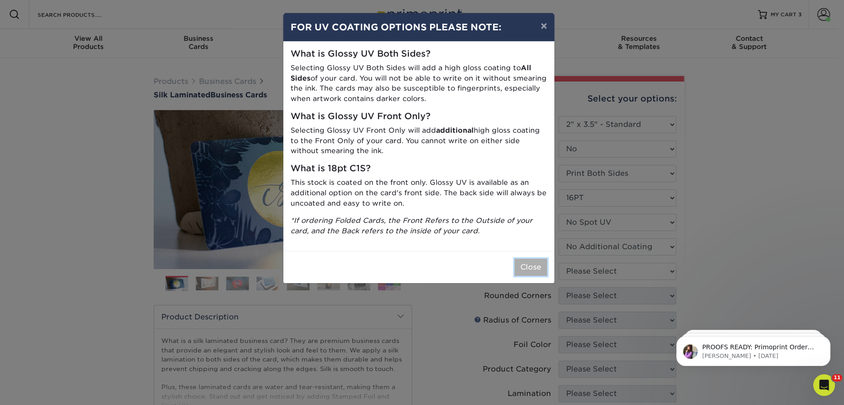
click at [541, 267] on button "Close" at bounding box center [531, 267] width 33 height 17
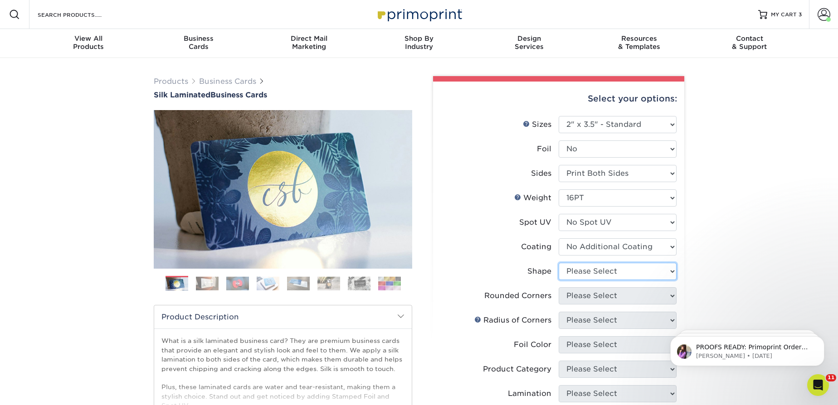
click at [602, 268] on select "Please Select Standard Oval" at bounding box center [618, 271] width 118 height 17
select select "standard"
click at [559, 263] on select "Please Select Standard Oval" at bounding box center [618, 271] width 118 height 17
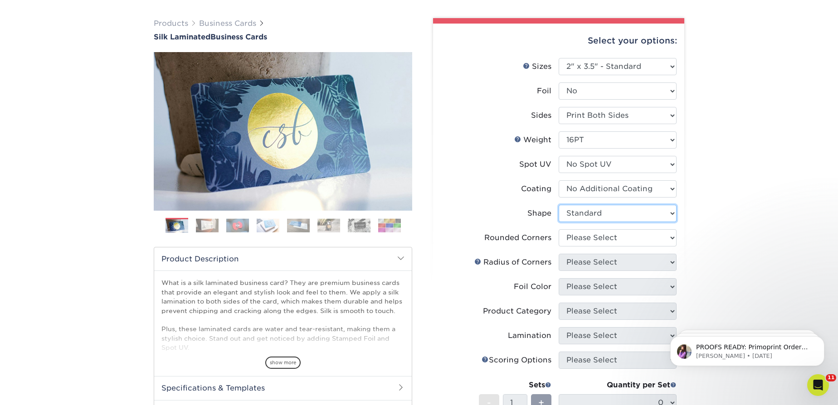
scroll to position [82, 0]
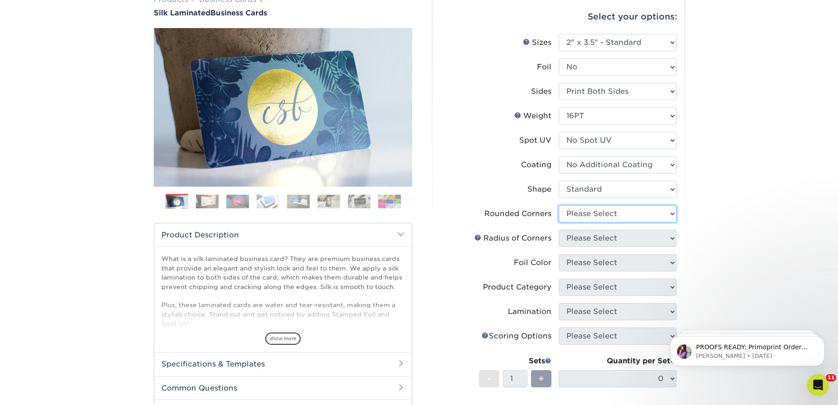
click at [593, 205] on select "Please Select Yes - Round 2 Corners Yes - Round 4 Corners No" at bounding box center [618, 213] width 118 height 17
select select "0"
click at [559, 205] on select "Please Select Yes - Round 2 Corners Yes - Round 4 Corners No" at bounding box center [618, 213] width 118 height 17
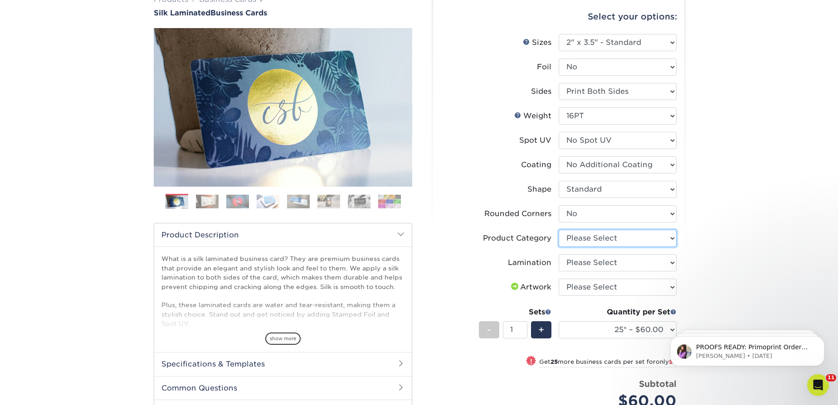
click at [592, 239] on select "Please Select Business Cards" at bounding box center [618, 238] width 118 height 17
select select "3b5148f1-0588-4f88-a218-97bcfdce65c1"
click at [559, 230] on select "Please Select Business Cards" at bounding box center [618, 238] width 118 height 17
click at [595, 255] on select "Please Select Silk" at bounding box center [618, 262] width 118 height 17
select select "ccacb42f-45f7-42d3-bbd3-7c8421cf37f0"
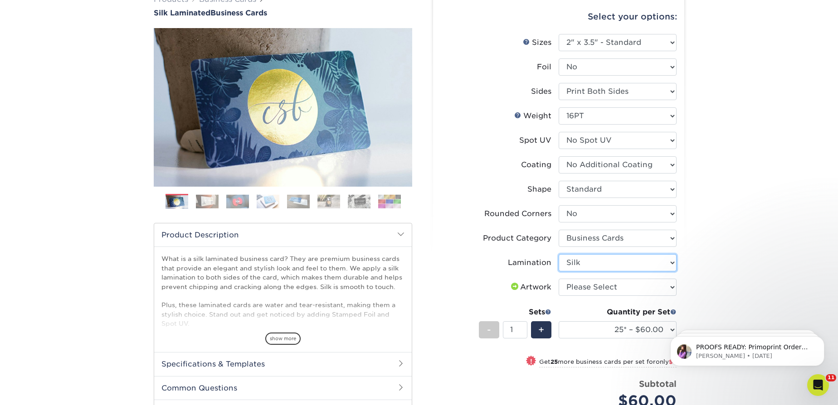
click at [559, 254] on select "Please Select Silk" at bounding box center [618, 262] width 118 height 17
click at [593, 283] on select "Please Select I will upload files I need a design - $100" at bounding box center [618, 287] width 118 height 17
select select "upload"
click at [559, 279] on select "Please Select I will upload files I need a design - $100" at bounding box center [618, 287] width 118 height 17
click at [541, 328] on span "+" at bounding box center [541, 330] width 6 height 14
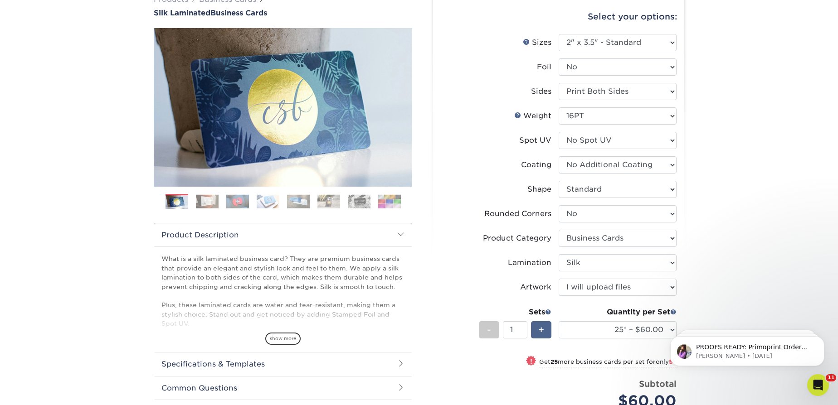
type input "2"
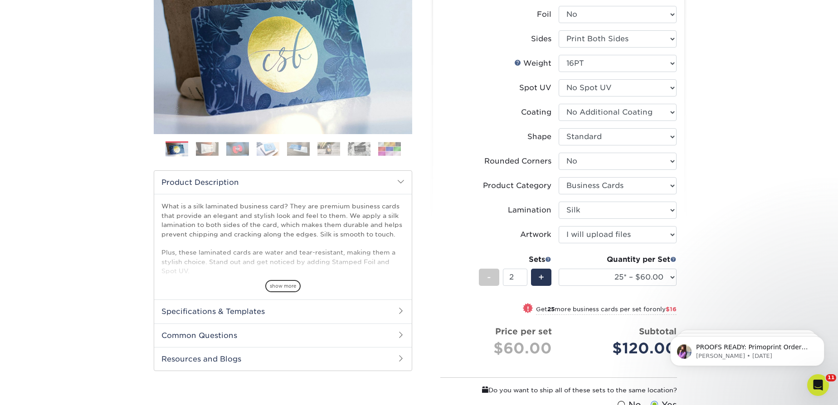
scroll to position [247, 0]
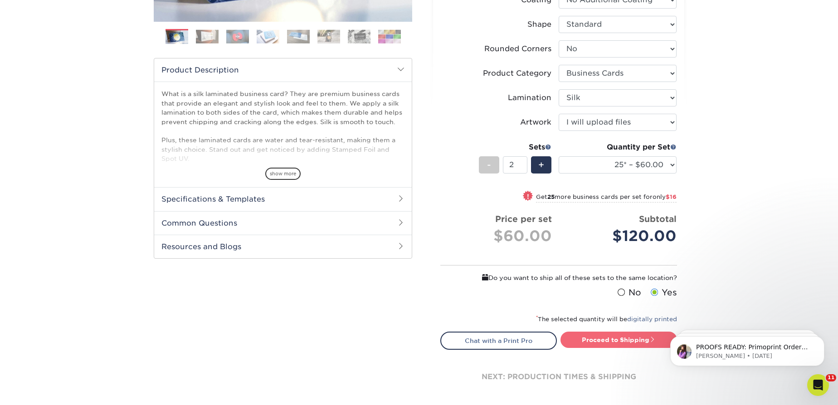
click at [614, 335] on link "Proceed to Shipping" at bounding box center [619, 340] width 117 height 16
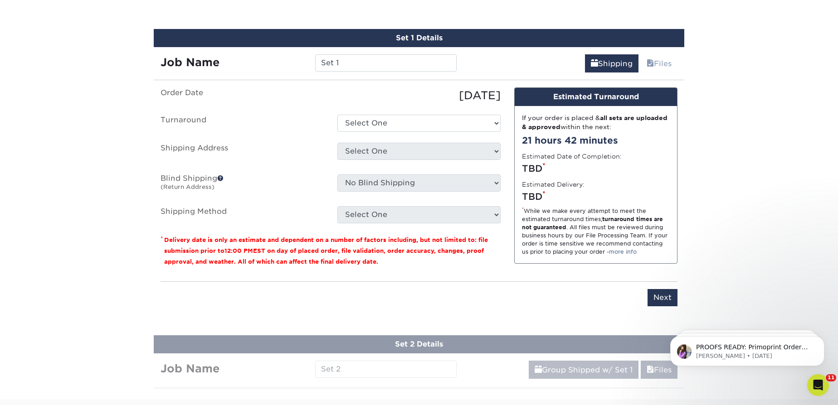
scroll to position [602, 0]
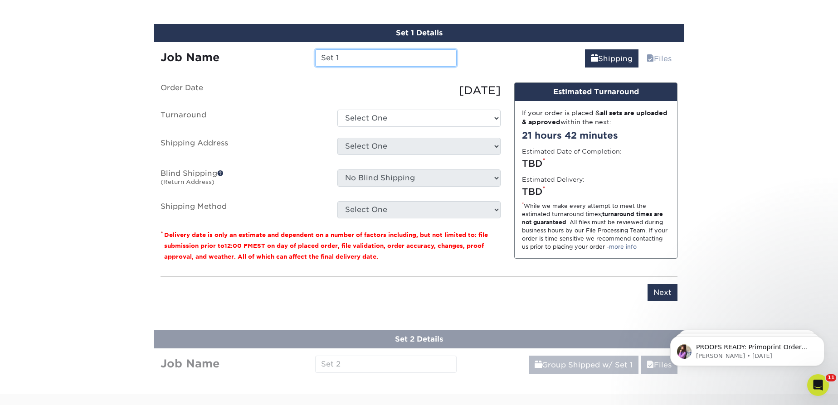
click at [366, 52] on input "Set 1" at bounding box center [385, 57] width 141 height 17
type input "[PERSON_NAME]"
drag, startPoint x: 390, startPoint y: 131, endPoint x: 394, endPoint y: 115, distance: 16.2
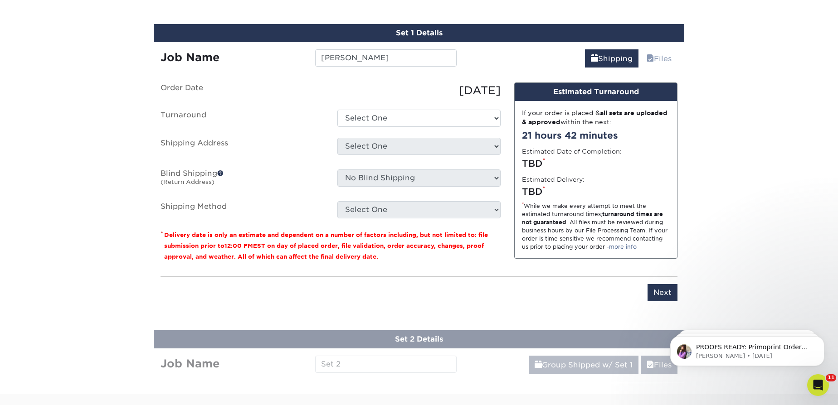
click at [390, 129] on ul "Order Date 10/02/2025 Turnaround Select One 2-4 Business Days 2 Day Next Busine…" at bounding box center [331, 151] width 340 height 136
click at [394, 113] on select "Select One 2-4 Business Days 2 Day Next Business Day" at bounding box center [418, 118] width 163 height 17
select select "ee472c9a-5835-4593-a94e-d61c6841af3d"
click at [337, 110] on select "Select One 2-4 Business Days 2 Day Next Business Day" at bounding box center [418, 118] width 163 height 17
click at [393, 141] on select "Select One Gainesville Office Hunter Folsom Jacksonville Office Nick Panzica Ho…" at bounding box center [418, 146] width 163 height 17
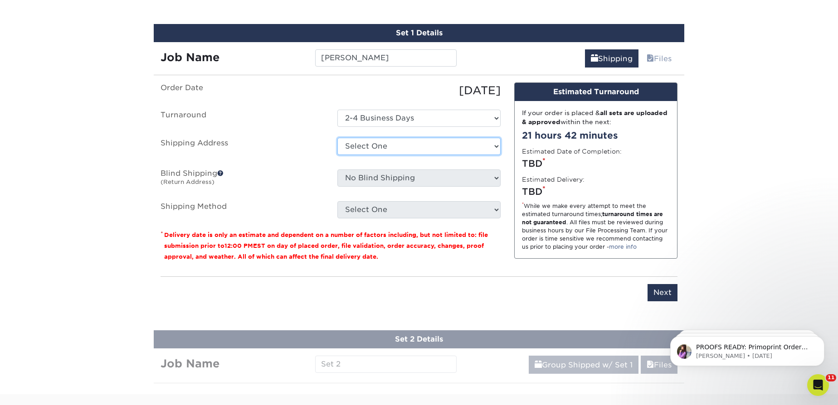
select select "112522"
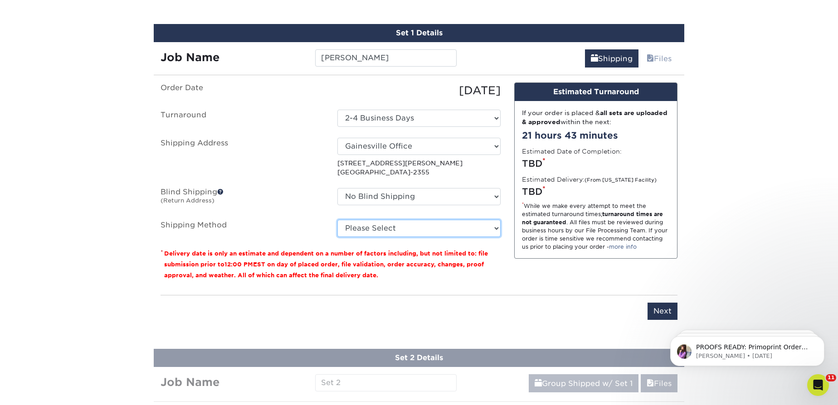
click at [383, 227] on select "Please Select Ground Shipping (+$14.96) 3 Day Shipping Service (+$15.34) 2 Day …" at bounding box center [418, 228] width 163 height 17
select select "03"
click at [337, 220] on select "Please Select Ground Shipping (+$14.96) 3 Day Shipping Service (+$15.34) 2 Day …" at bounding box center [418, 228] width 163 height 17
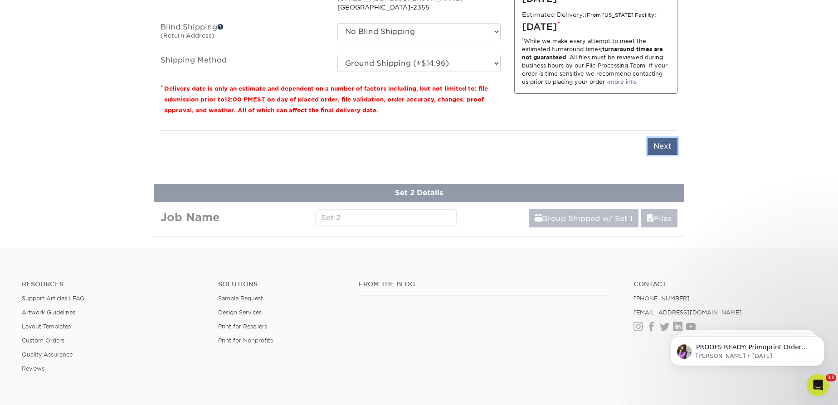
click at [665, 138] on input "Next" at bounding box center [663, 146] width 30 height 17
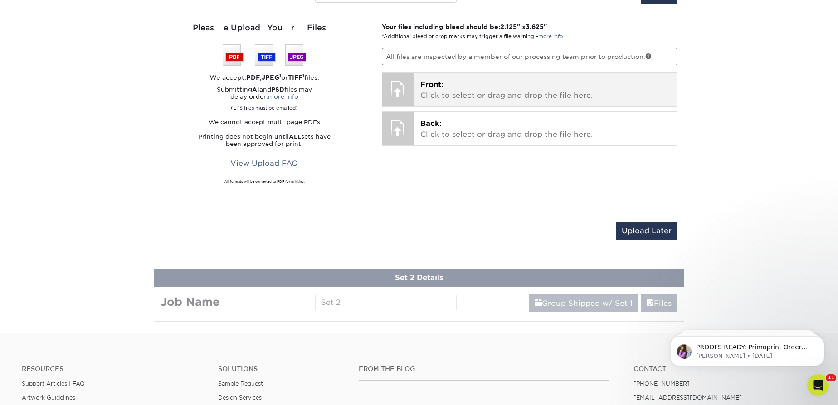
scroll to position [602, 0]
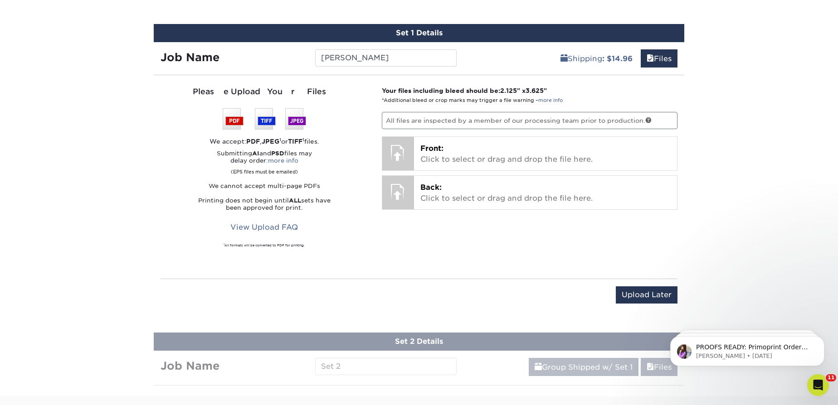
click at [352, 47] on div "Job Name Don Kellogg" at bounding box center [309, 54] width 310 height 25
click at [623, 287] on input "Upload Later" at bounding box center [647, 295] width 62 height 17
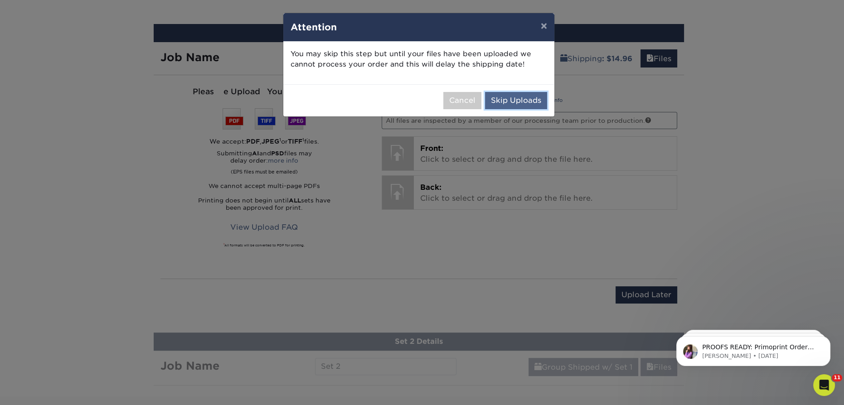
click at [525, 98] on button "Skip Uploads" at bounding box center [516, 100] width 62 height 17
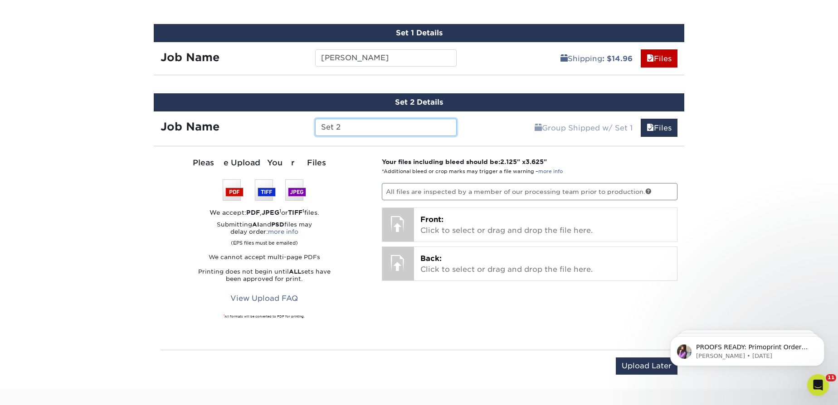
click at [404, 132] on input "Set 2" at bounding box center [385, 127] width 141 height 17
type input "Aaron Rodgers"
click at [643, 364] on input "Upload Later" at bounding box center [647, 366] width 62 height 17
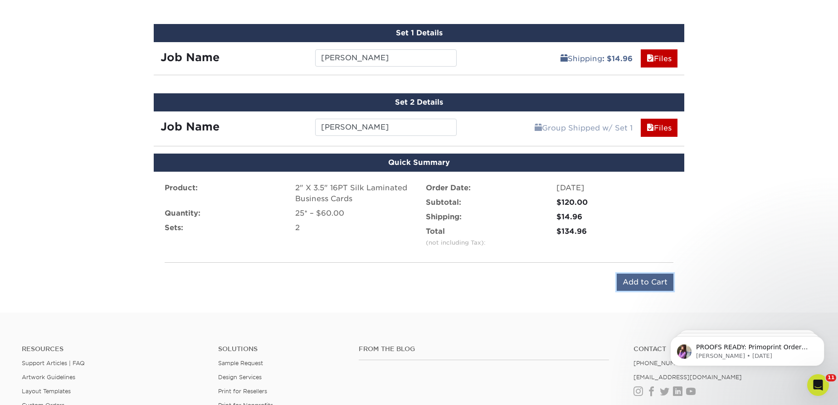
click at [637, 278] on input "Add to Cart" at bounding box center [645, 282] width 57 height 17
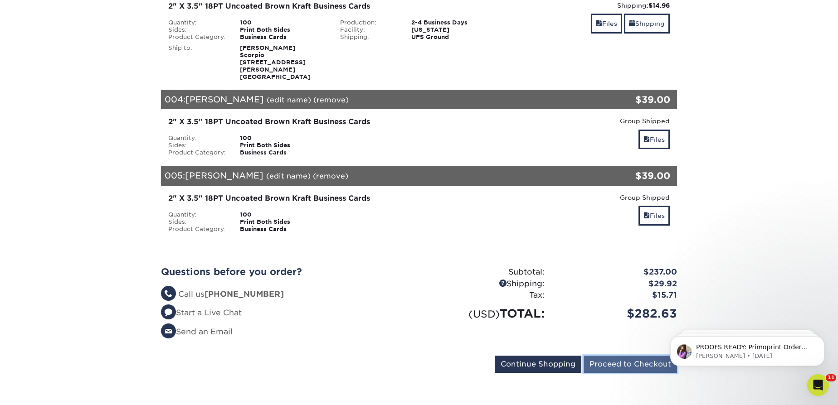
click at [634, 356] on input "Proceed to Checkout" at bounding box center [630, 364] width 93 height 17
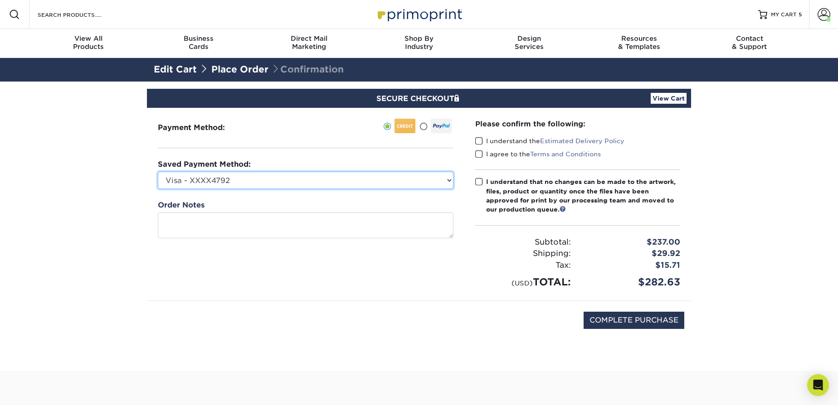
click at [244, 183] on select "Visa - XXXX4792 Visa - XXXX5126 Visa - XXXX6562 Visa - XXXX8990 Visa - XXXX7950…" at bounding box center [306, 180] width 296 height 17
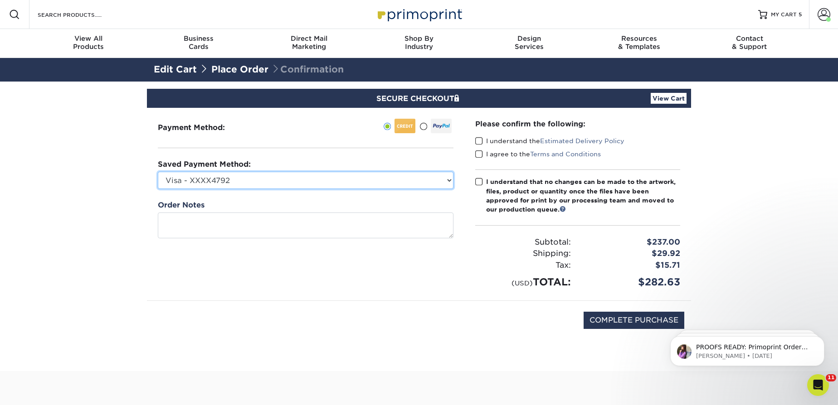
select select "74114"
click at [158, 172] on select "Visa - XXXX4792 Visa - XXXX5126 Visa - XXXX6562 Visa - XXXX8990 Visa - XXXX7950…" at bounding box center [306, 180] width 296 height 17
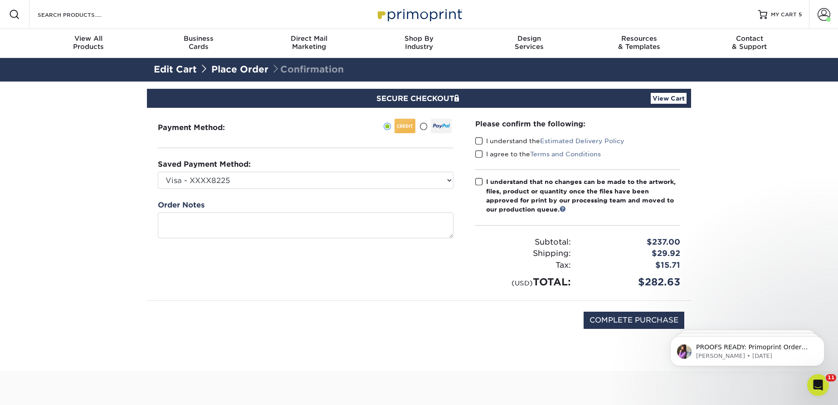
click at [484, 141] on label "I understand the Estimated Delivery Policy" at bounding box center [549, 140] width 149 height 9
click at [0, 0] on input "I understand the Estimated Delivery Policy" at bounding box center [0, 0] width 0 height 0
click at [477, 152] on span at bounding box center [479, 154] width 8 height 9
click at [0, 0] on input "I agree to the Terms and Conditions" at bounding box center [0, 0] width 0 height 0
click at [477, 180] on span at bounding box center [479, 182] width 8 height 9
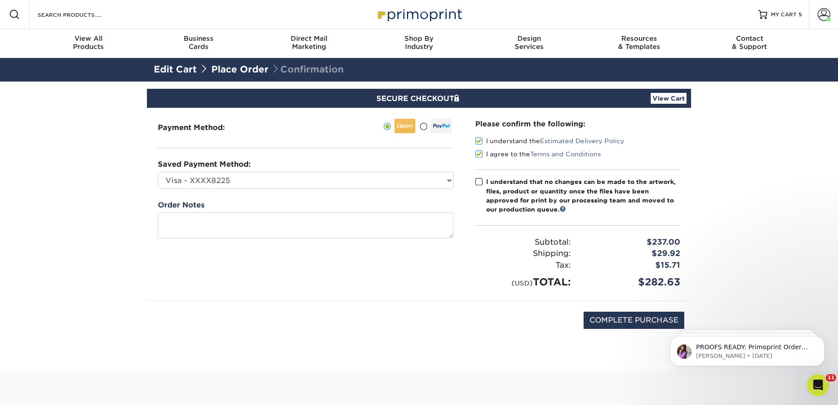
click at [0, 0] on input "I understand that no changes can be made to the artwork, files, product or quan…" at bounding box center [0, 0] width 0 height 0
click at [632, 322] on input "COMPLETE PURCHASE" at bounding box center [634, 320] width 101 height 17
type input "PROCESSING, PLEASE WAIT..."
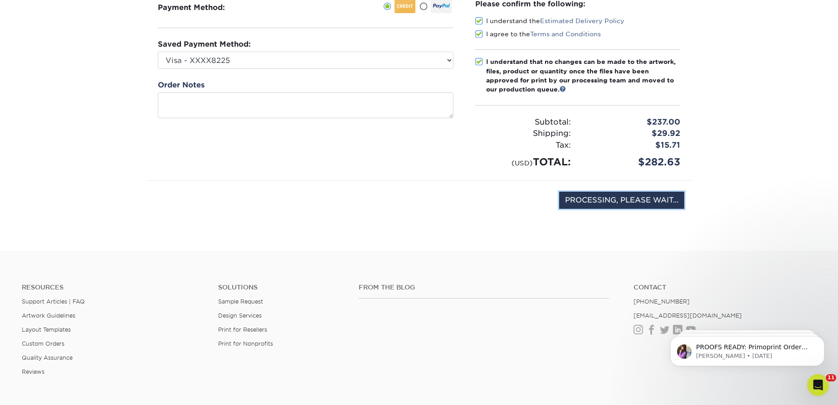
scroll to position [123, 0]
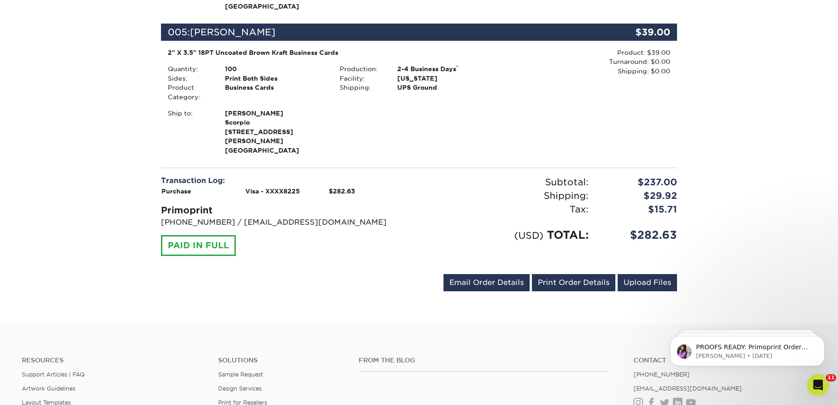
scroll to position [948, 0]
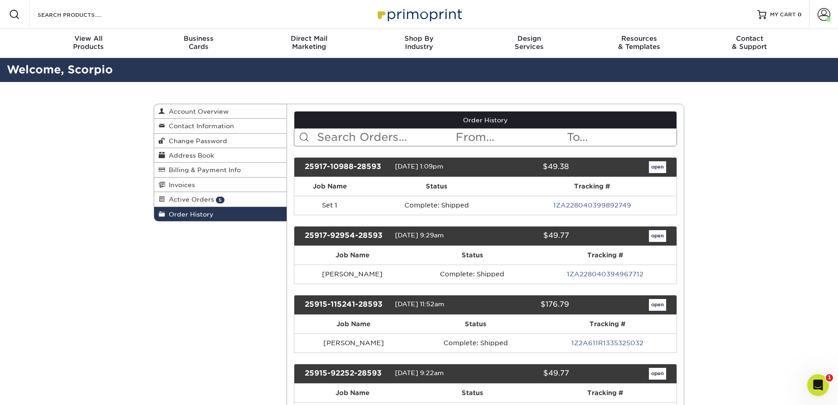
click at [366, 133] on input "text" at bounding box center [385, 137] width 139 height 17
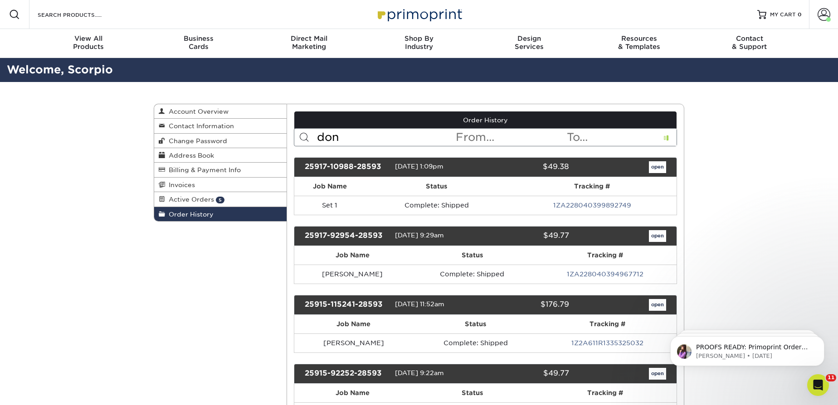
type input "don"
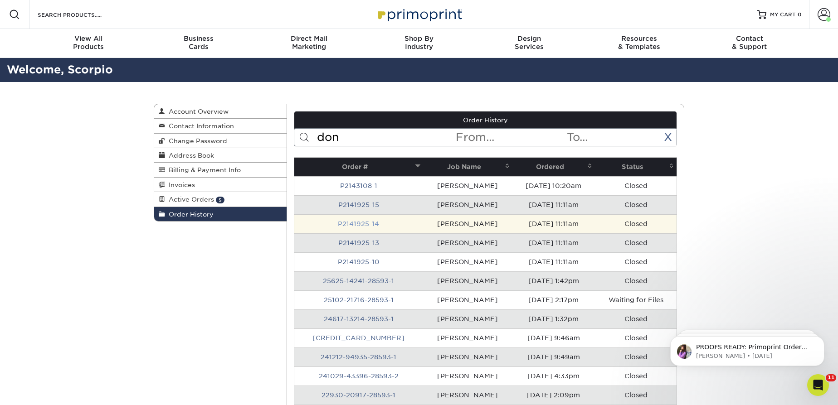
click at [355, 224] on link "P2141925-14" at bounding box center [358, 223] width 41 height 7
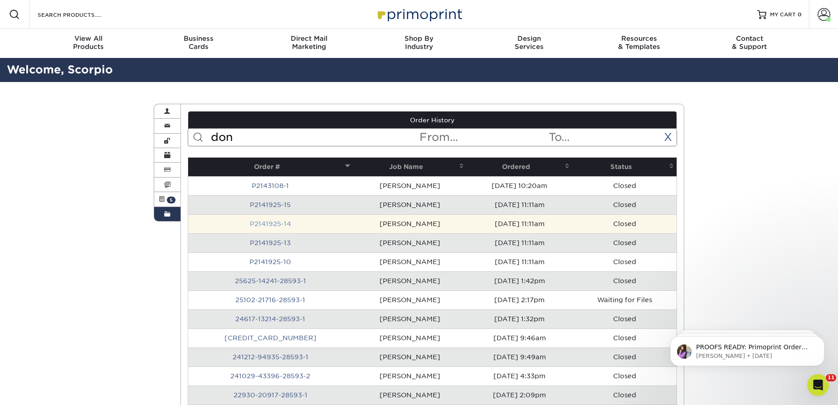
click at [260, 223] on link "P2141925-14" at bounding box center [270, 223] width 41 height 7
click at [353, 224] on td "[PERSON_NAME]" at bounding box center [410, 223] width 114 height 19
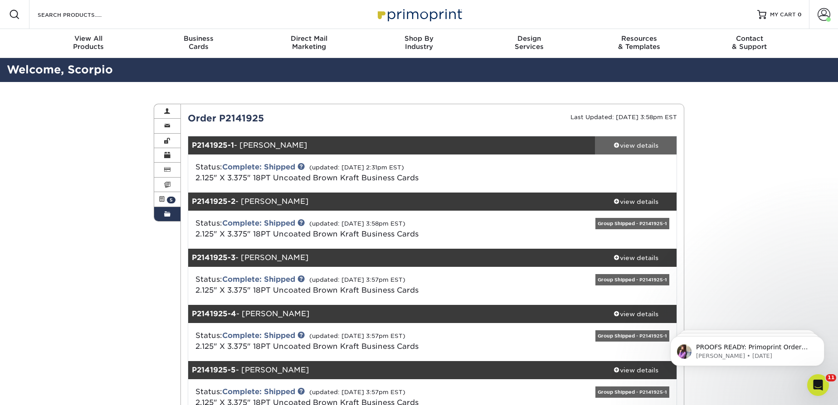
click at [653, 141] on div "view details" at bounding box center [636, 145] width 82 height 9
click at [649, 141] on div "view details" at bounding box center [636, 145] width 82 height 9
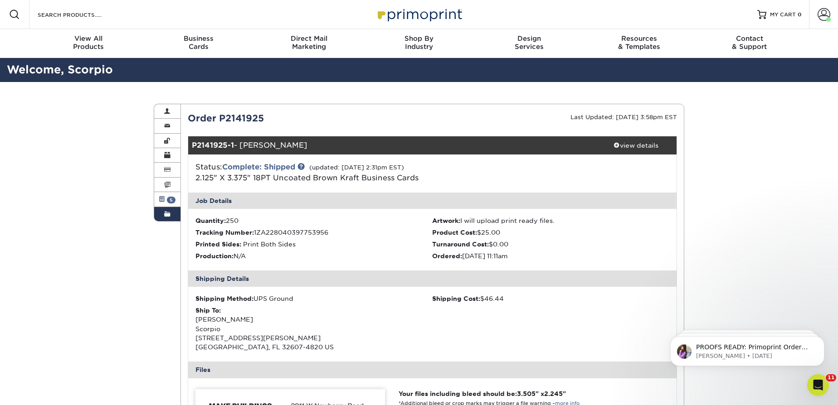
click at [169, 200] on span "5" at bounding box center [171, 200] width 9 height 7
click at [0, 0] on span "Order History" at bounding box center [0, 0] width 0 height 0
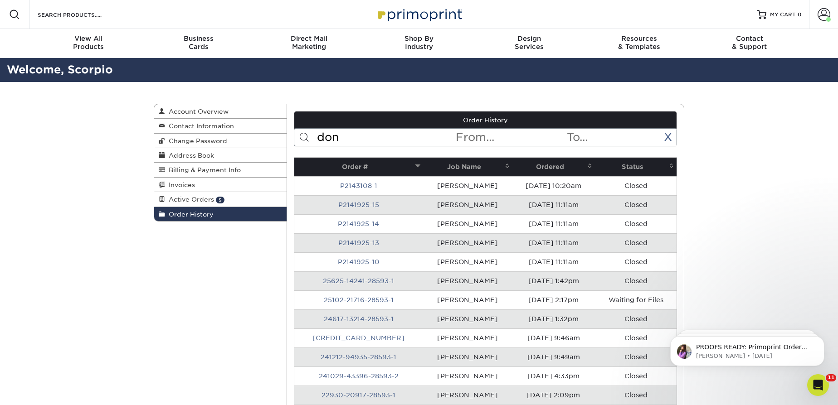
click at [366, 134] on input "don" at bounding box center [385, 137] width 139 height 17
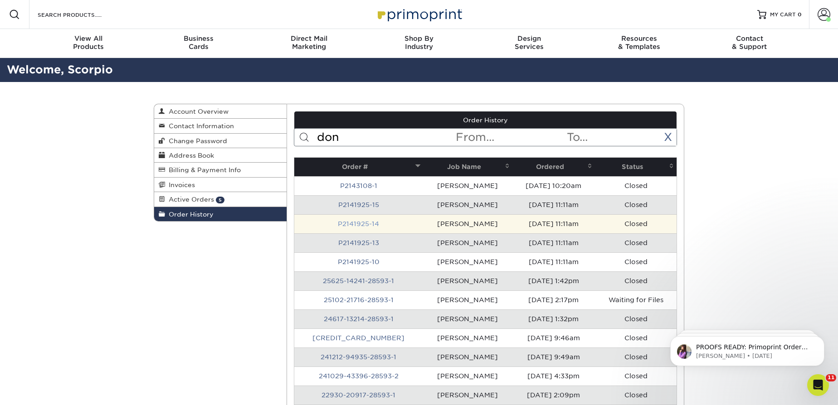
click at [366, 226] on link "P2141925-14" at bounding box center [358, 223] width 41 height 7
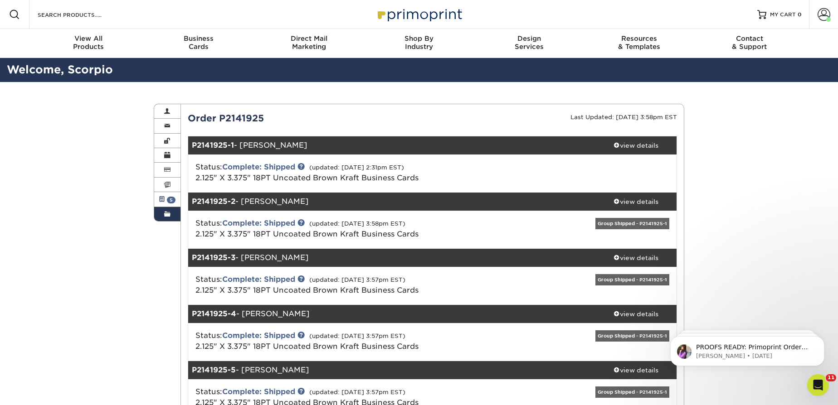
click at [173, 200] on span "5" at bounding box center [171, 200] width 9 height 7
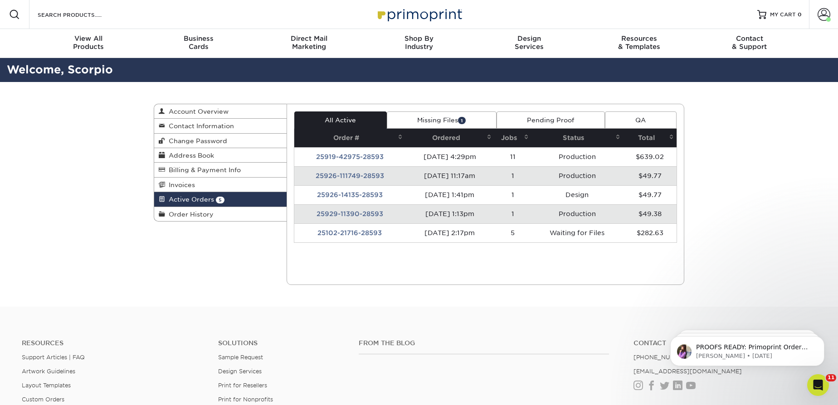
drag, startPoint x: 168, startPoint y: 211, endPoint x: 356, endPoint y: 193, distance: 189.1
click at [169, 211] on span "Order History" at bounding box center [189, 214] width 49 height 7
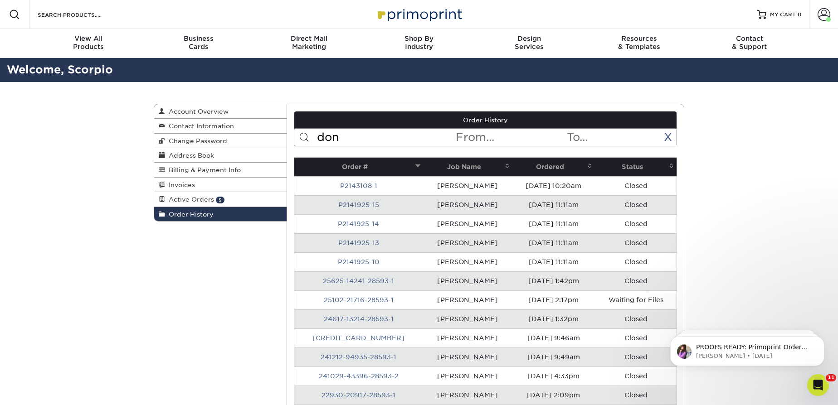
click at [366, 138] on input "don" at bounding box center [385, 137] width 139 height 17
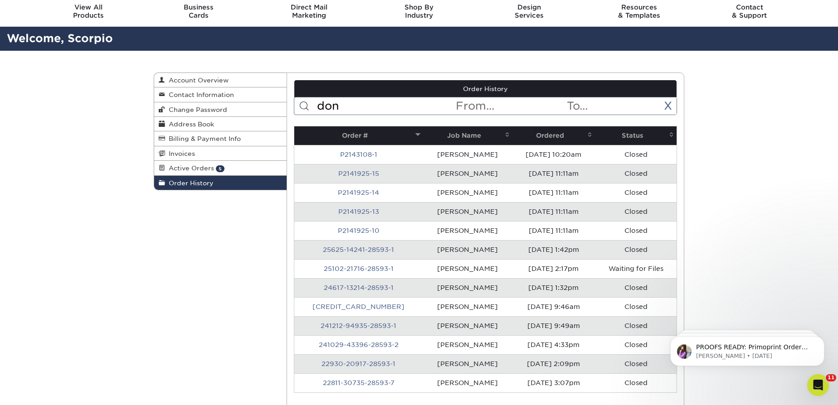
scroll to position [82, 0]
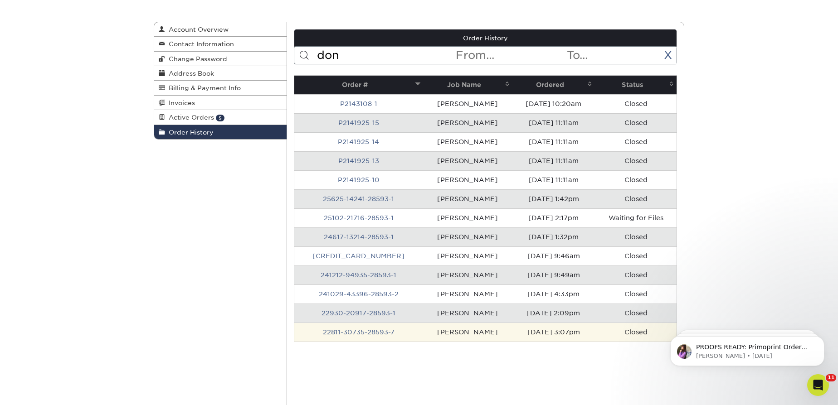
click at [370, 323] on td "22811-30735-28593-7" at bounding box center [358, 332] width 129 height 19
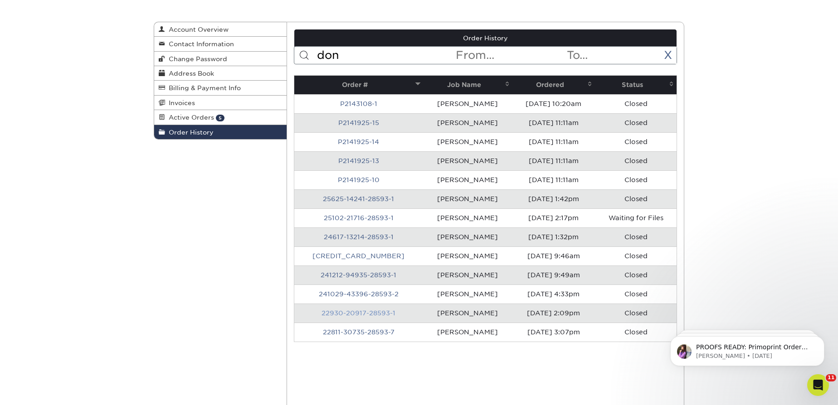
click at [377, 312] on link "22930-20917-28593-1" at bounding box center [359, 313] width 74 height 7
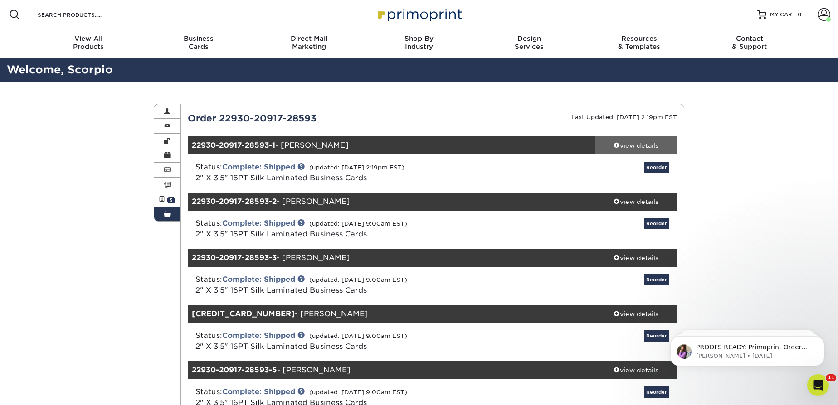
click at [639, 146] on div "view details" at bounding box center [636, 145] width 82 height 9
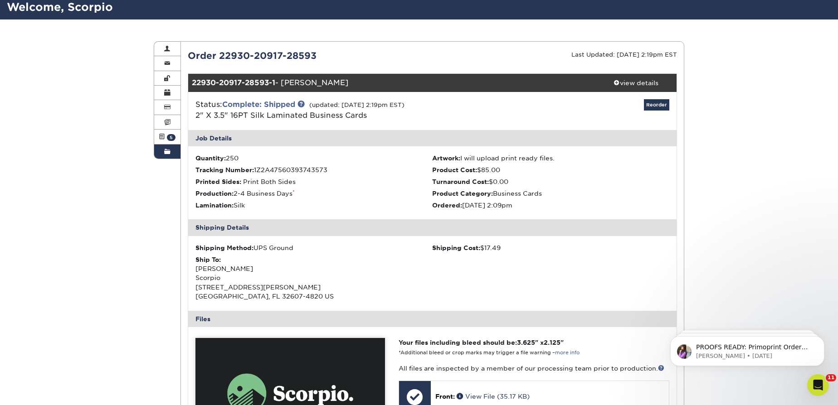
scroll to position [165, 0]
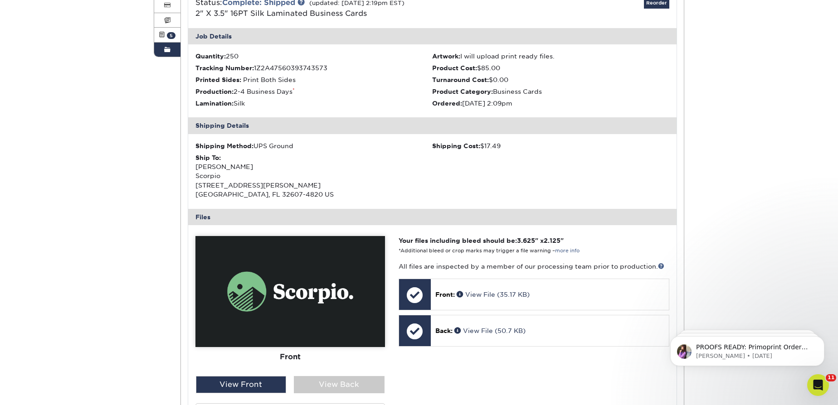
click at [308, 277] on img at bounding box center [290, 291] width 190 height 111
click at [327, 380] on div "View Back" at bounding box center [339, 384] width 91 height 17
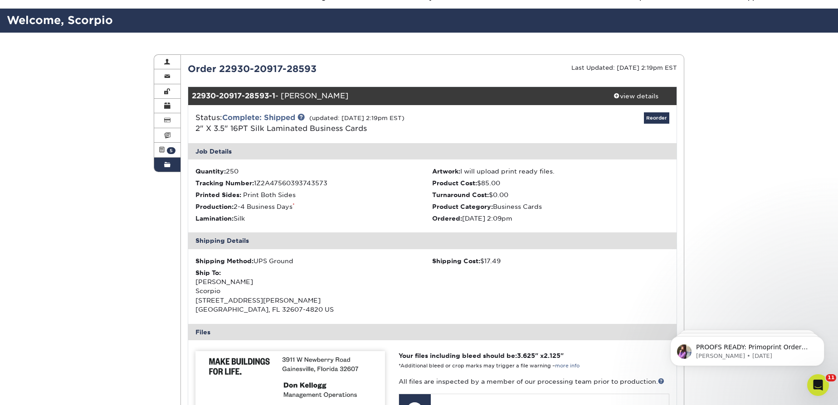
scroll to position [41, 0]
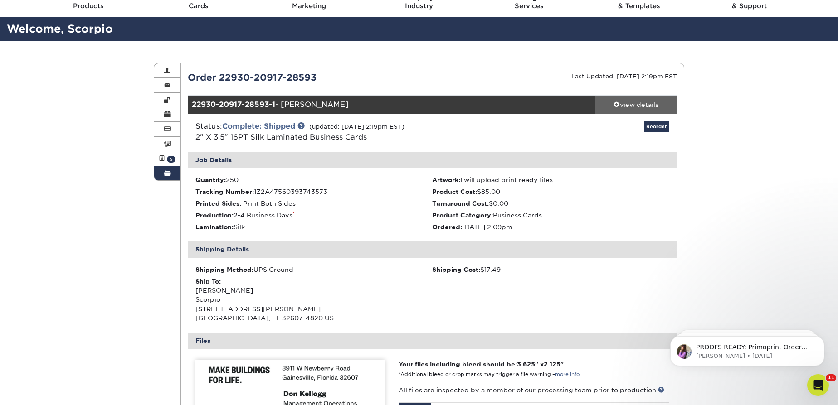
click at [629, 100] on div "view details" at bounding box center [636, 104] width 82 height 9
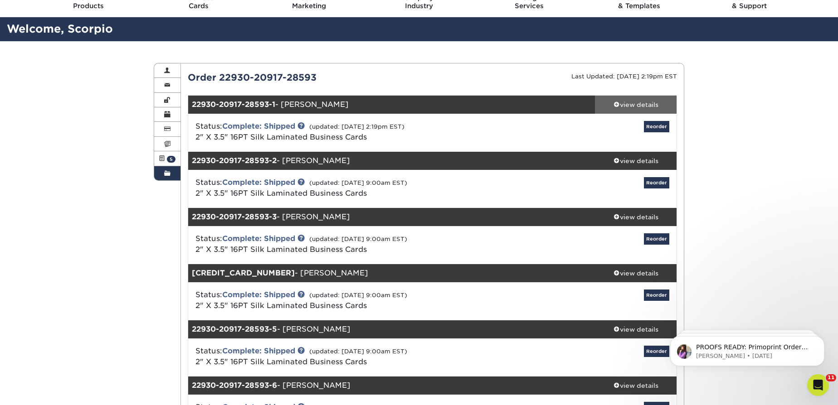
click at [621, 104] on div "view details" at bounding box center [636, 104] width 82 height 9
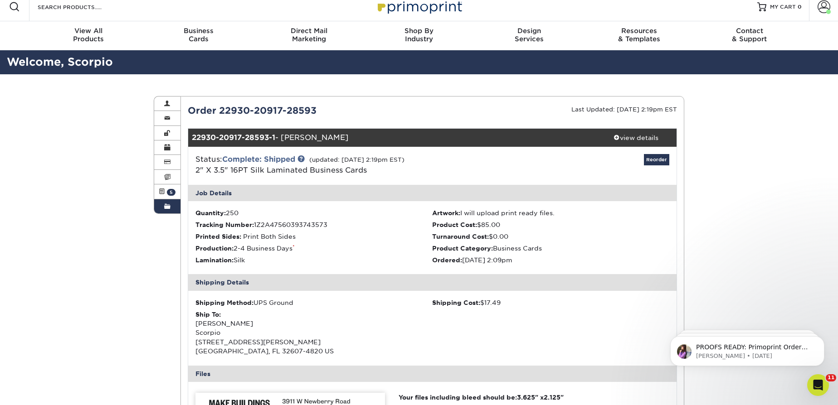
scroll to position [0, 0]
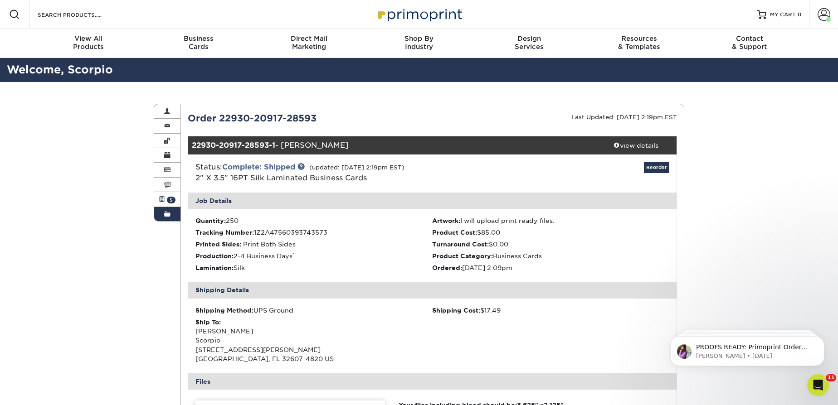
click at [173, 197] on span "5" at bounding box center [171, 200] width 9 height 7
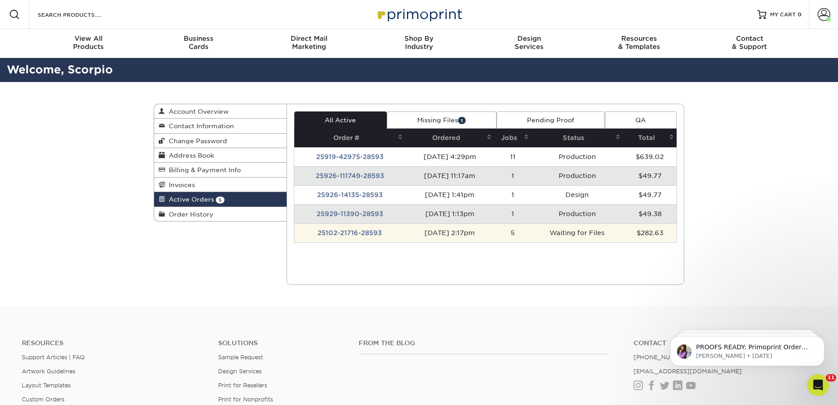
click at [494, 232] on td "[DATE] 2:17pm" at bounding box center [449, 233] width 88 height 19
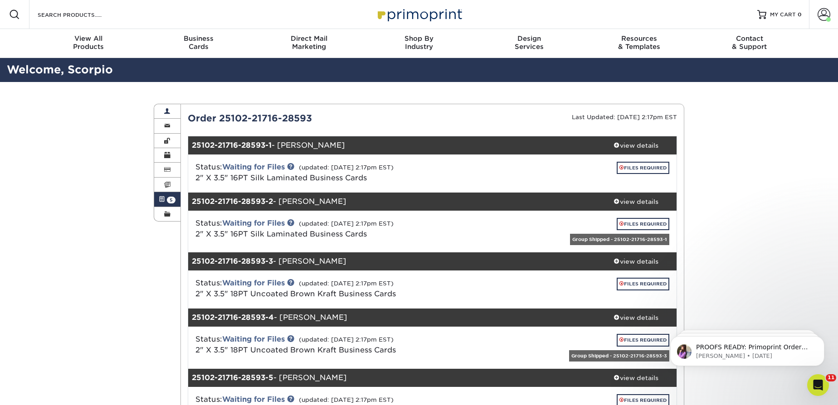
drag, startPoint x: 312, startPoint y: 117, endPoint x: 157, endPoint y: 116, distance: 155.1
click at [157, 104] on div "Active Orders Account Overview Contact Information Change Password Address Book…" at bounding box center [419, 104] width 531 height 0
copy div "Contact Information Change Password Address Book Billing & Payment Info Invoice…"
click at [316, 118] on div "Order 25102-21716-28593" at bounding box center [307, 119] width 252 height 14
drag, startPoint x: 316, startPoint y: 118, endPoint x: 186, endPoint y: 122, distance: 129.7
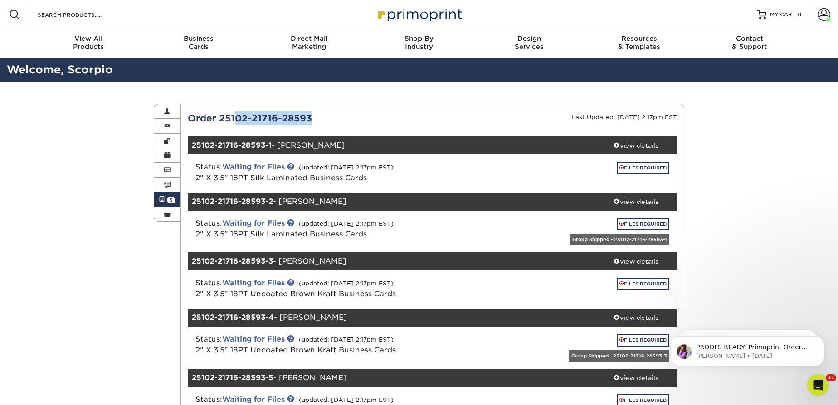
click at [186, 122] on div "Order 25102-21716-28593" at bounding box center [307, 119] width 252 height 14
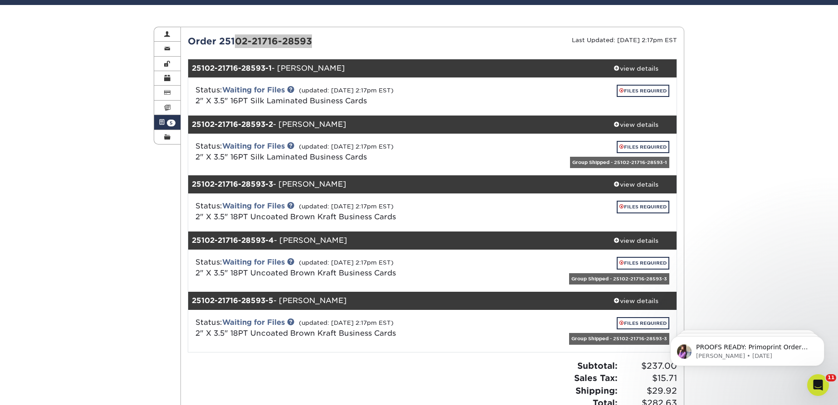
scroll to position [82, 0]
